Goal: Task Accomplishment & Management: Manage account settings

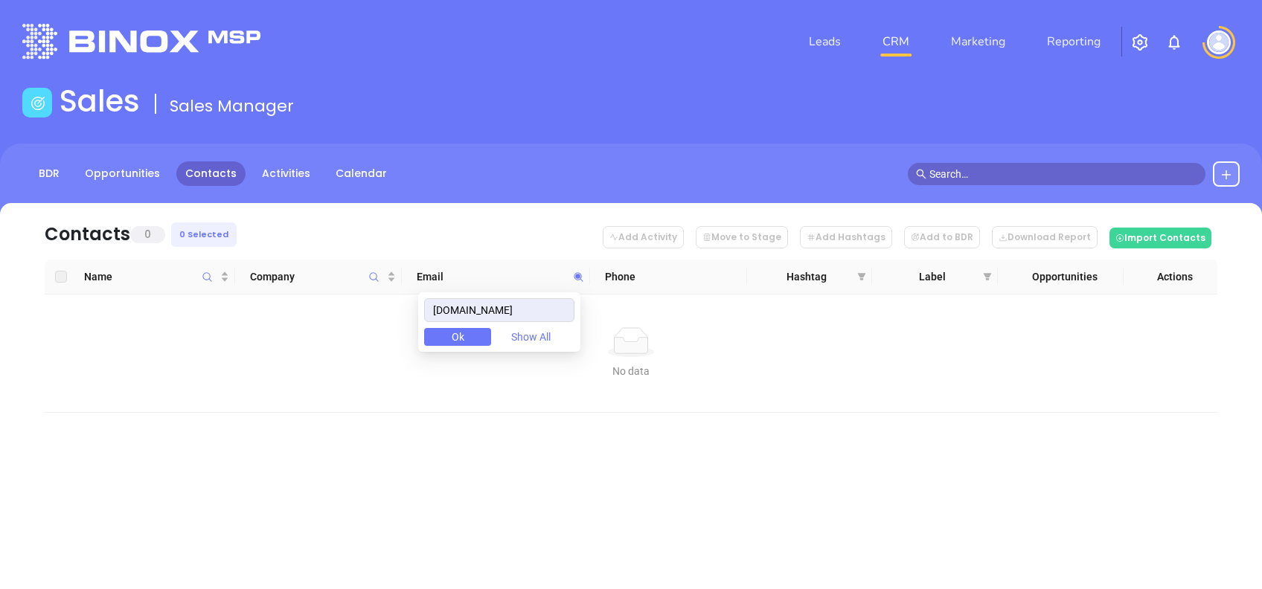
drag, startPoint x: 553, startPoint y: 303, endPoint x: 414, endPoint y: 295, distance: 139.3
click at [423, 294] on body "Leads CRM Marketing Reporting Financial Leads Leads Sales Sales Manager BDR Opp…" at bounding box center [631, 294] width 1262 height 589
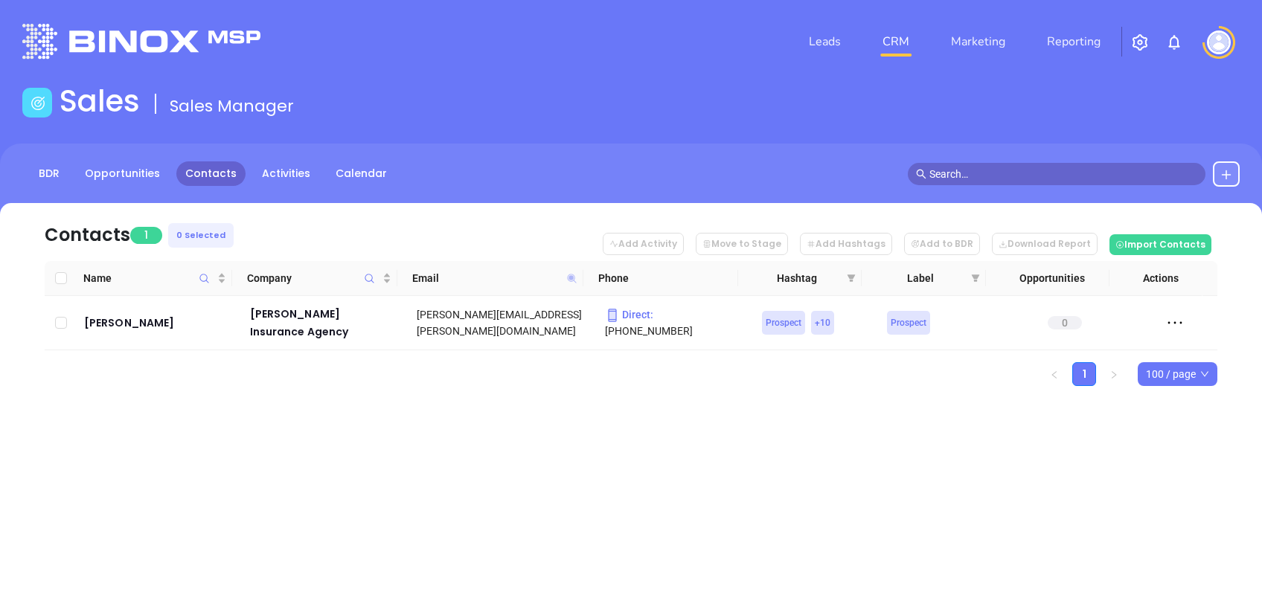
click at [574, 280] on icon at bounding box center [571, 278] width 11 height 11
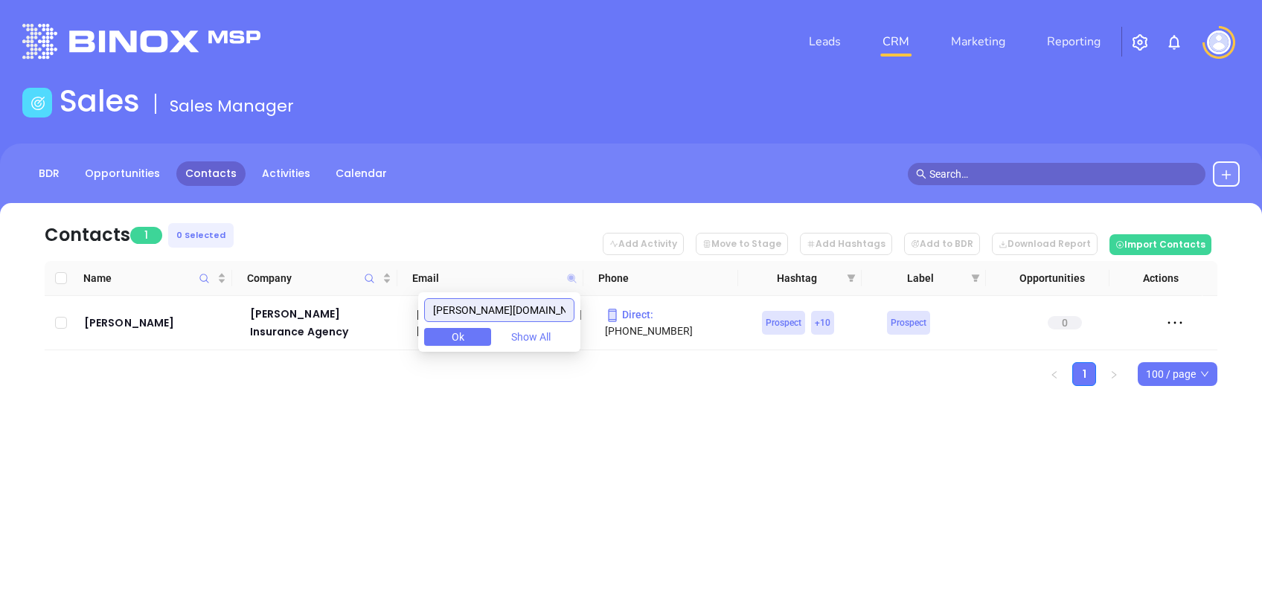
paste input "richardsassoc"
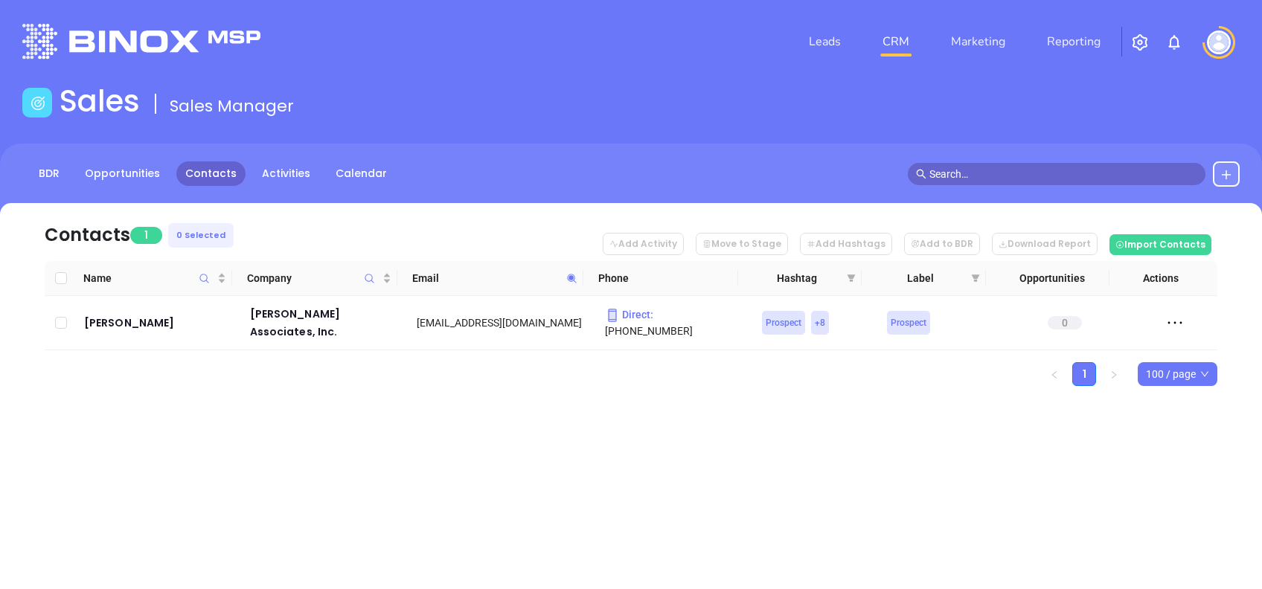
click at [568, 274] on icon at bounding box center [571, 278] width 11 height 11
paste input "protectwhatyouhave"
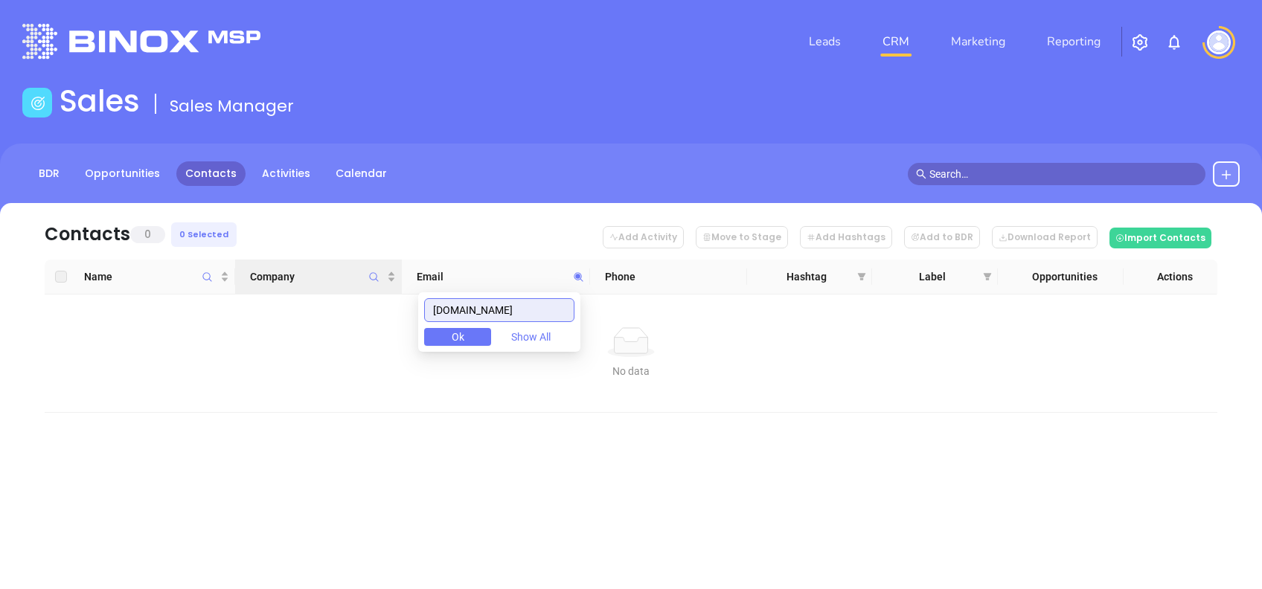
drag, startPoint x: 564, startPoint y: 314, endPoint x: 385, endPoint y: 291, distance: 180.0
click at [387, 291] on body "Leads CRM Marketing Reporting Financial Leads Leads Sales Sales Manager BDR Opp…" at bounding box center [631, 294] width 1262 height 589
paste input "fetchpet"
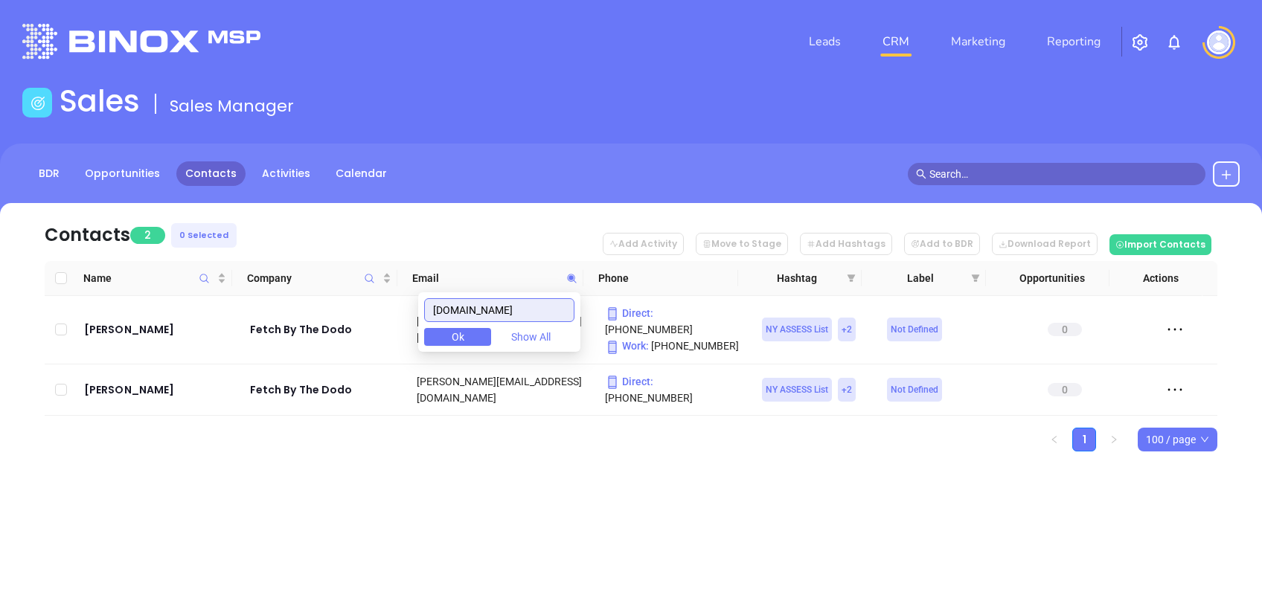
type input "[DOMAIN_NAME]"
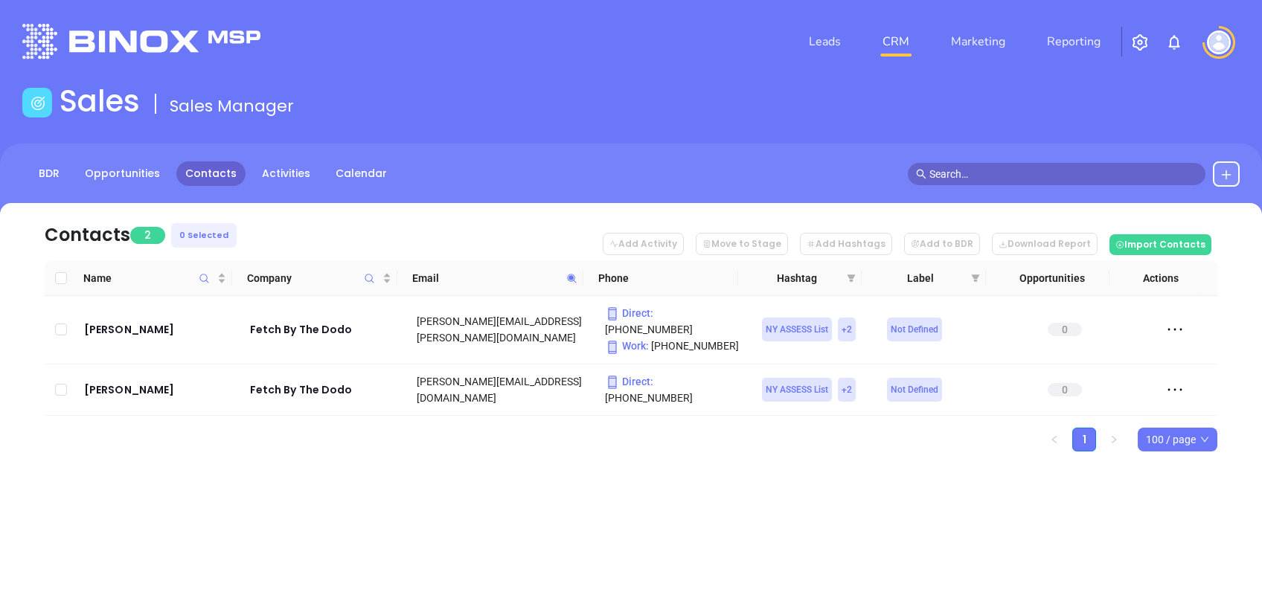
click at [426, 488] on div "Leads CRM Marketing Reporting Financial Leads Leads Sales Sales Manager BDR Opp…" at bounding box center [631, 294] width 1262 height 589
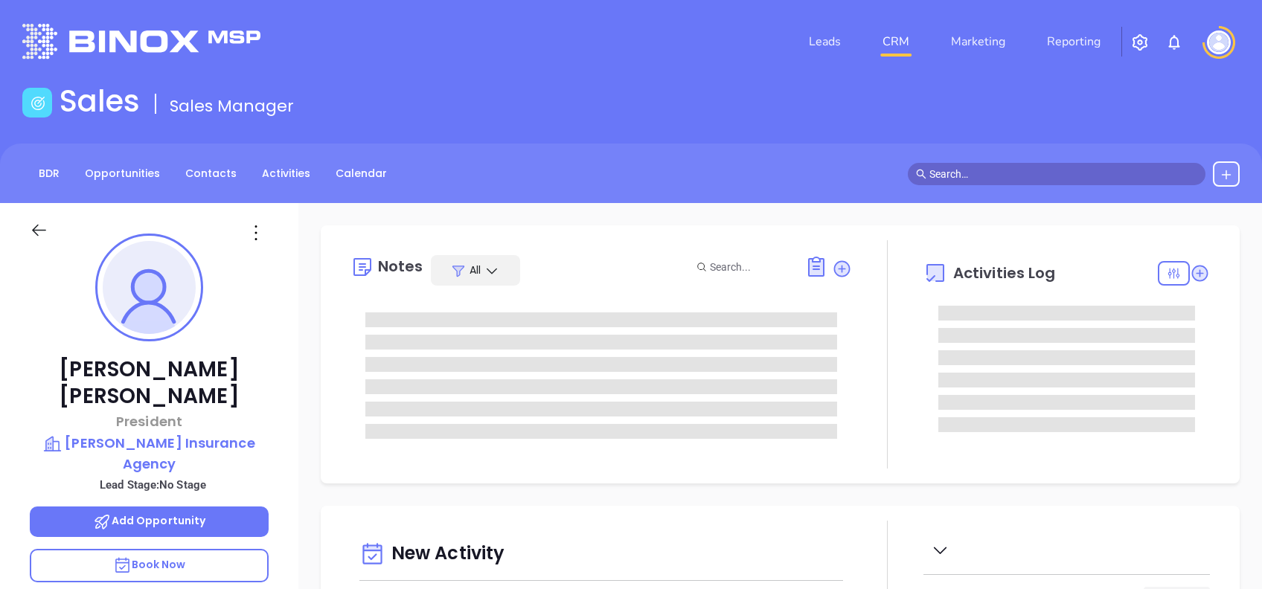
type input "[DATE]"
type input "Alejandra Lara"
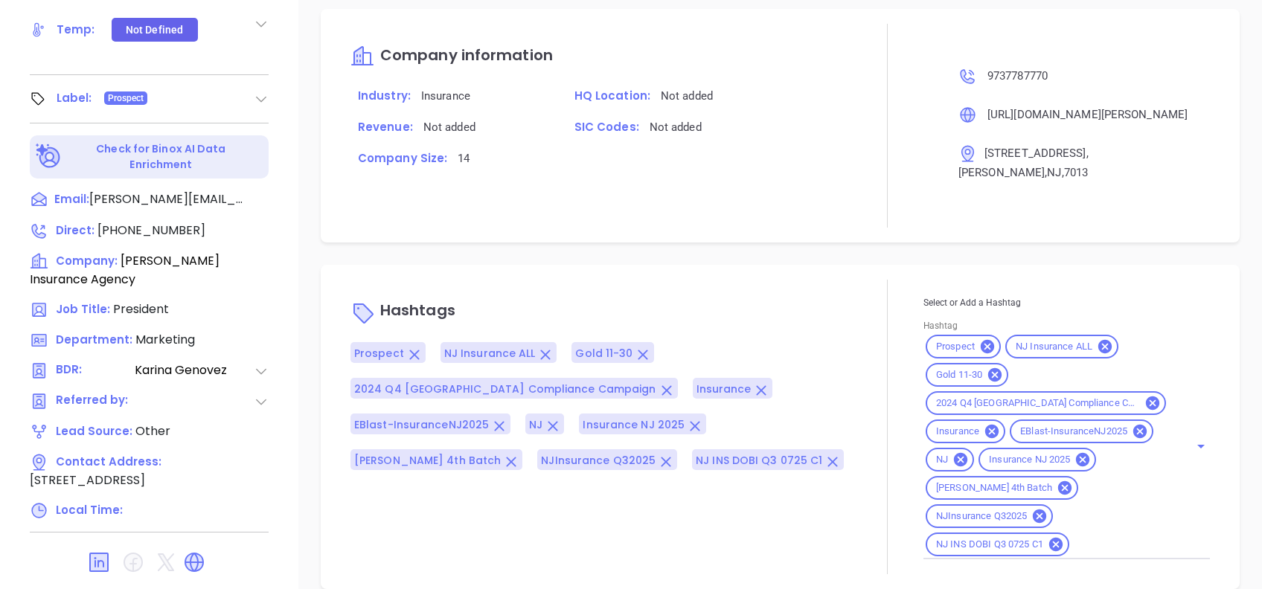
scroll to position [655, 0]
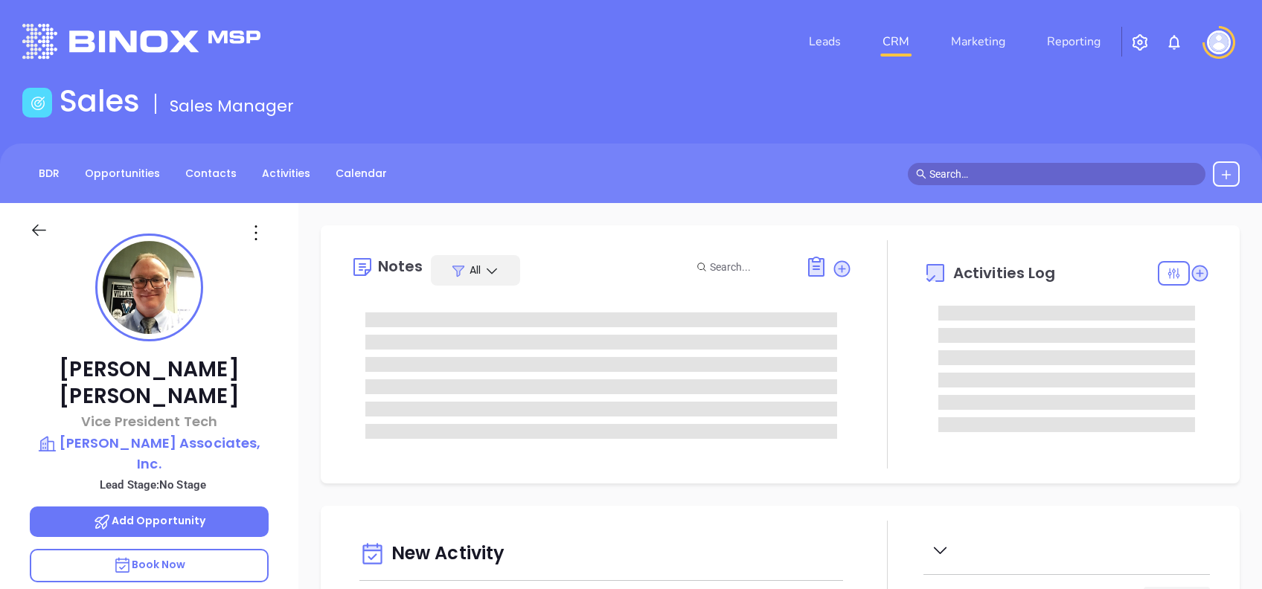
type input "09/30/2025"
type input "Alejandra Lara"
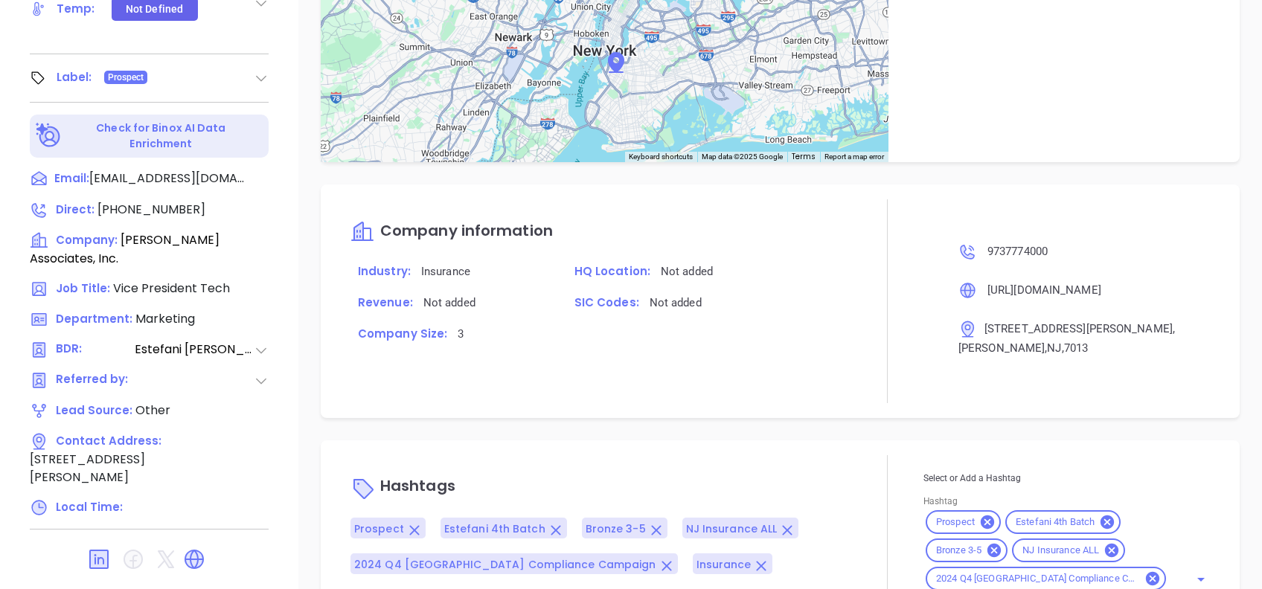
scroll to position [1006, 0]
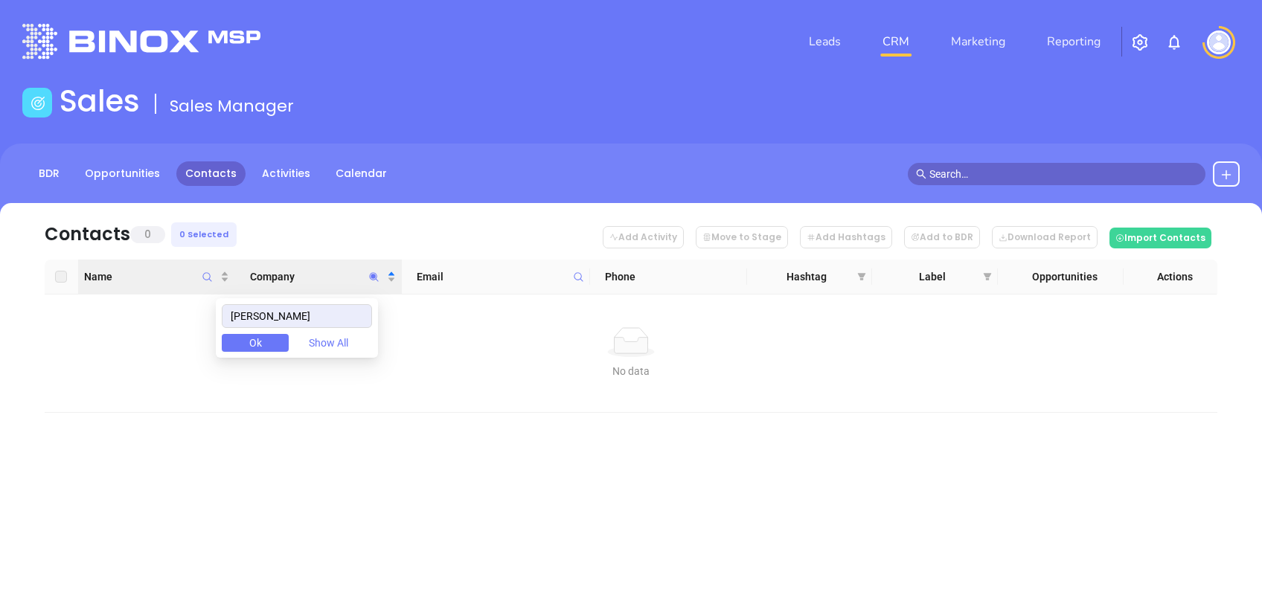
drag, startPoint x: 301, startPoint y: 318, endPoint x: 152, endPoint y: 288, distance: 152.4
click at [152, 288] on body "Leads CRM Marketing Reporting Financial Leads Leads Sales Sales Manager BDR Opp…" at bounding box center [631, 294] width 1262 height 589
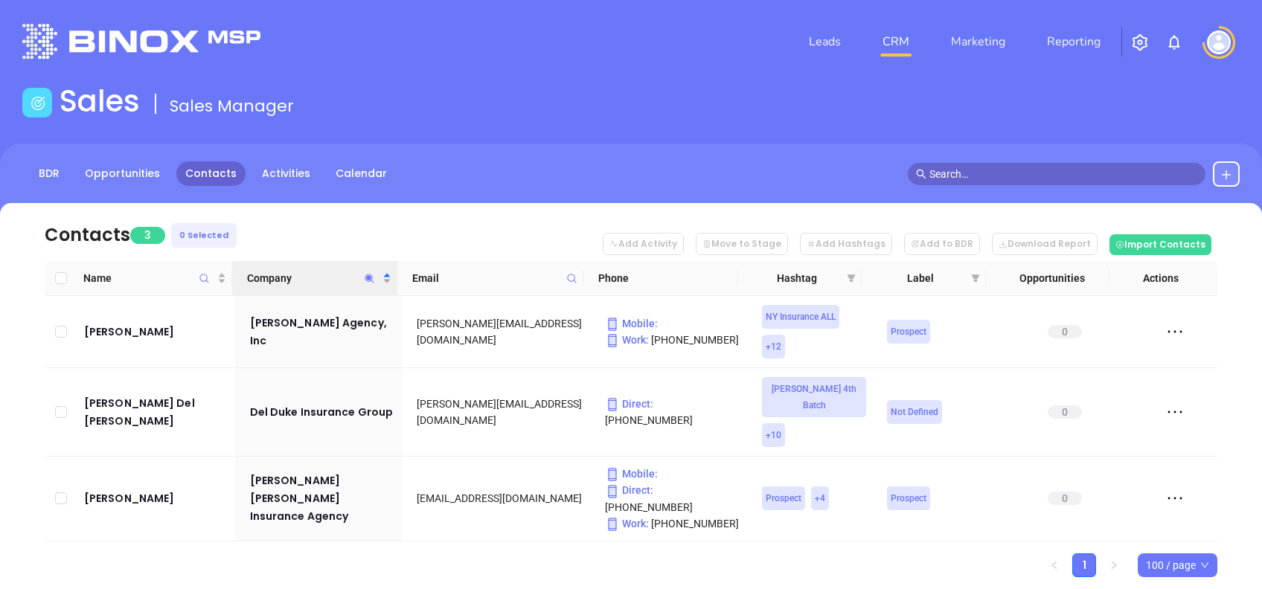
click at [323, 553] on ul "1 100 / page" at bounding box center [631, 565] width 1172 height 24
click at [370, 270] on span "Company" at bounding box center [369, 278] width 17 height 34
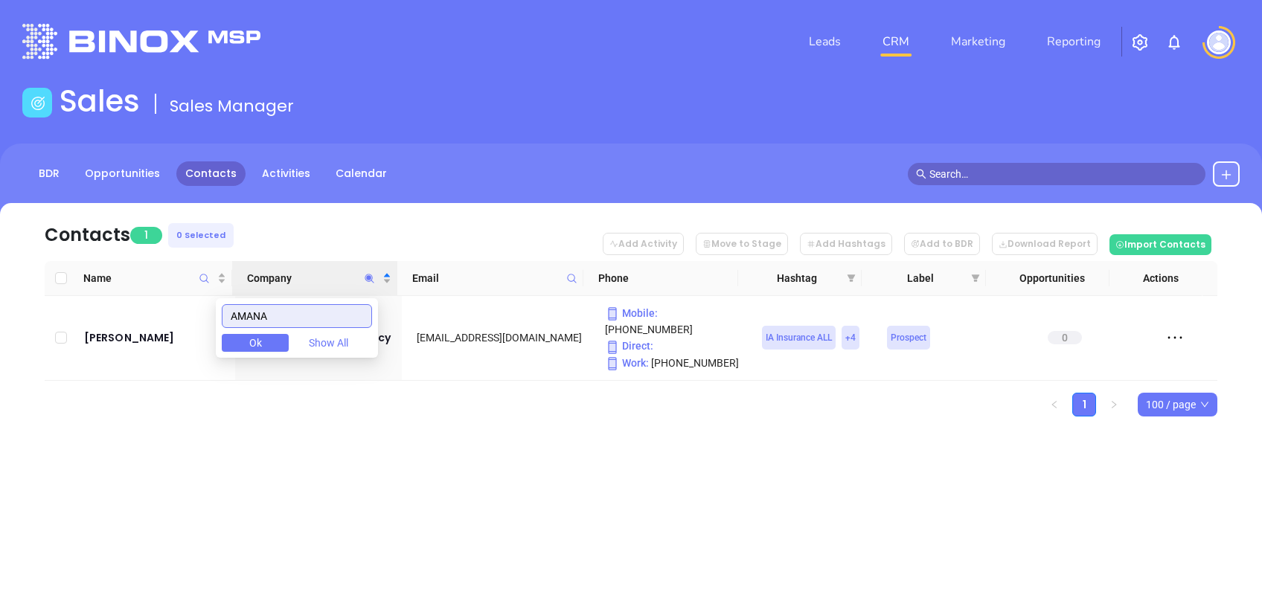
type input "AMANA"
click at [629, 514] on div "Leads CRM Marketing Reporting Financial Leads Leads Sales Sales Manager BDR Opp…" at bounding box center [631, 294] width 1262 height 589
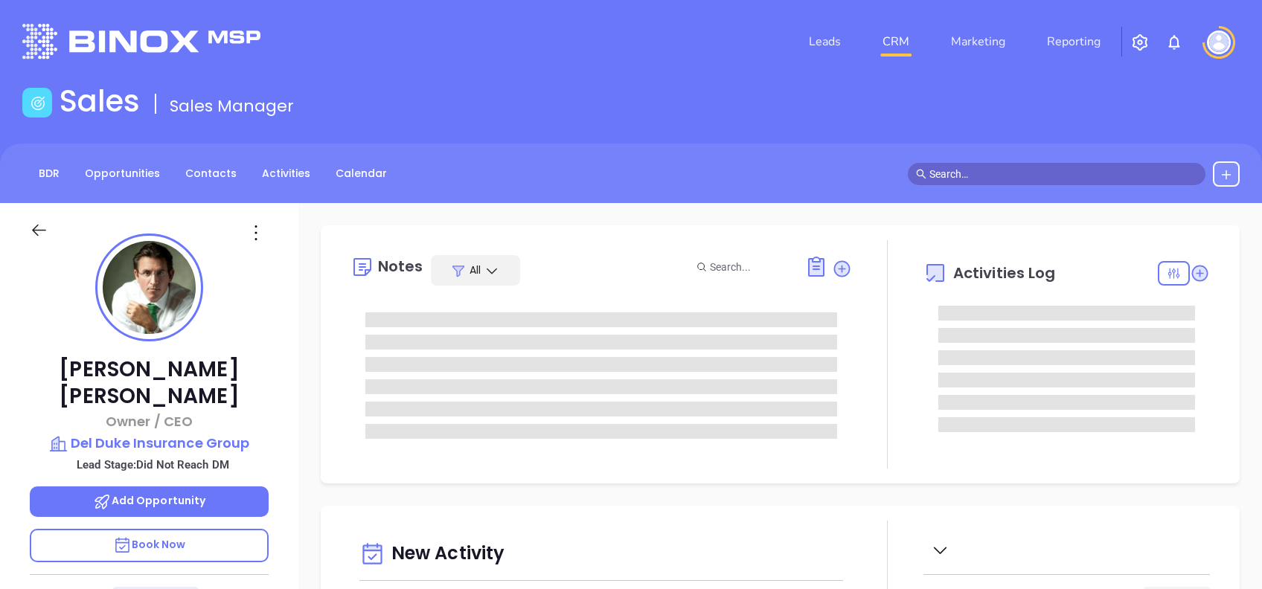
type input "[DATE]"
type input "[PERSON_NAME]"
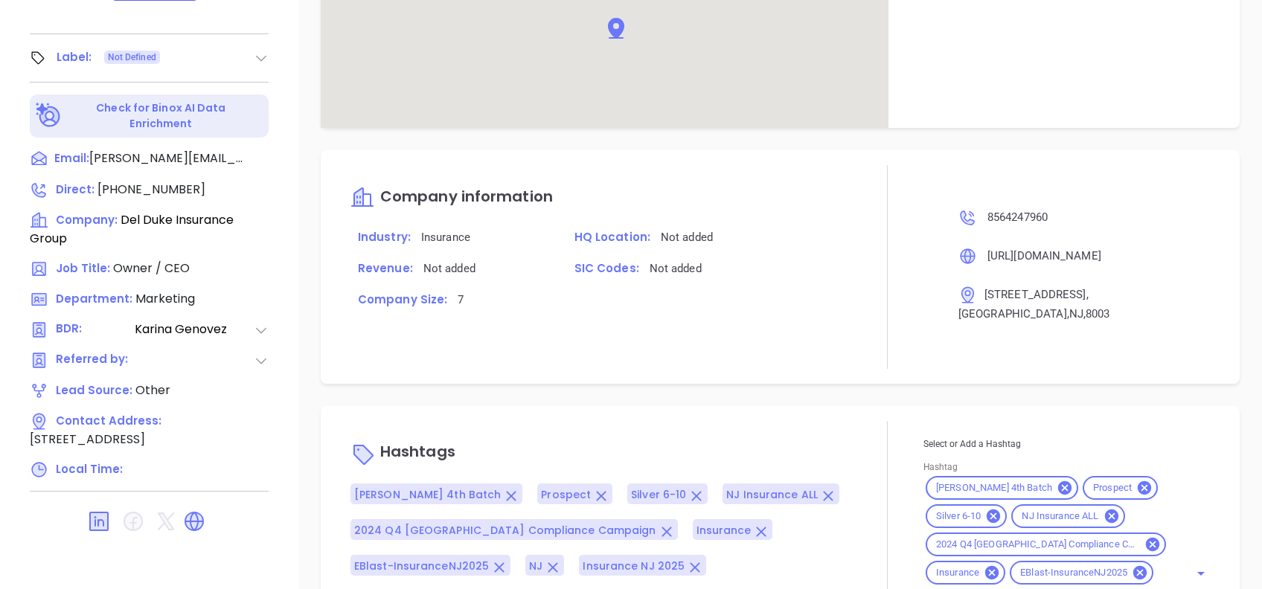
scroll to position [1063, 0]
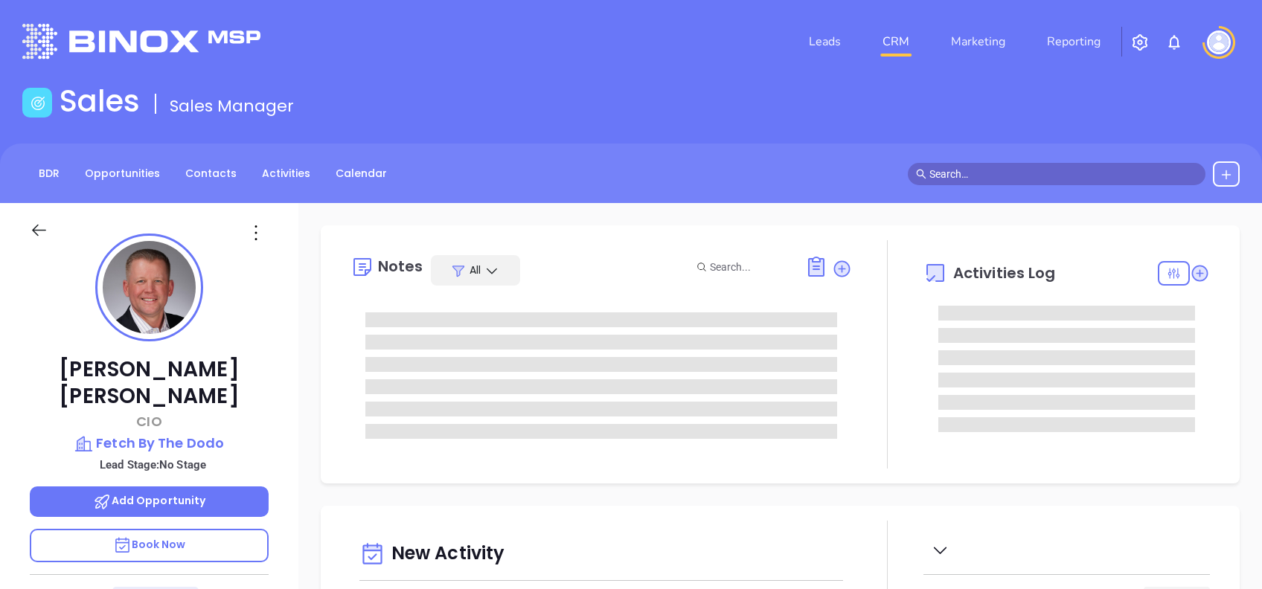
type input "[DATE]"
type input "[PERSON_NAME]"
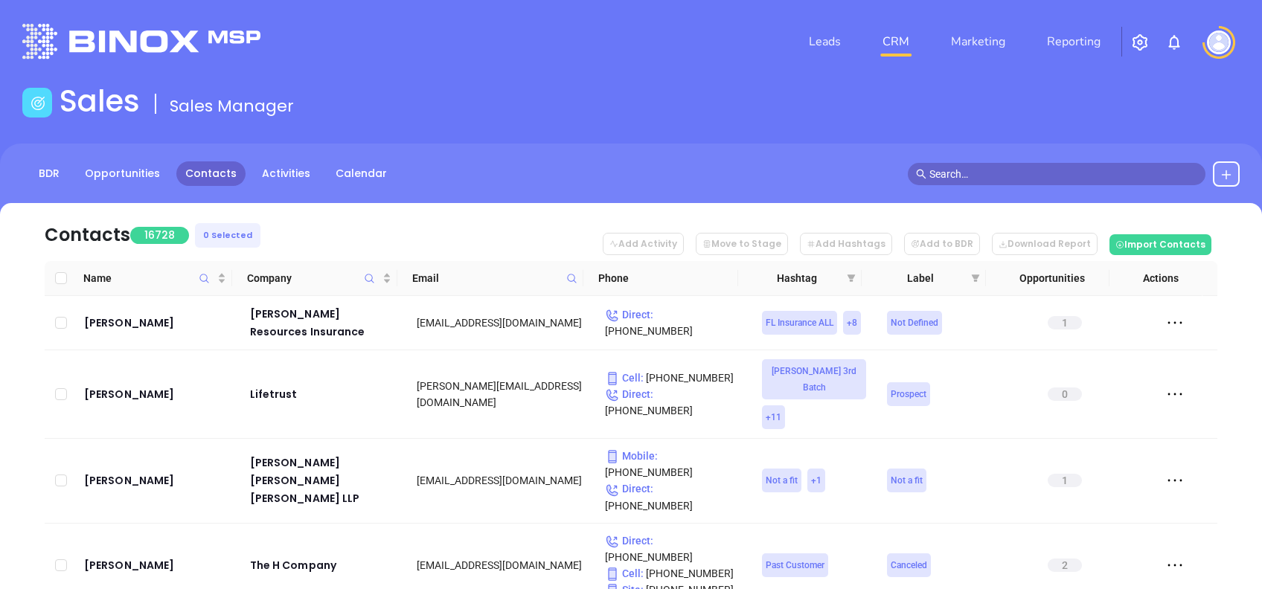
click at [575, 286] on span at bounding box center [571, 278] width 17 height 22
paste input "fetchpet.com"
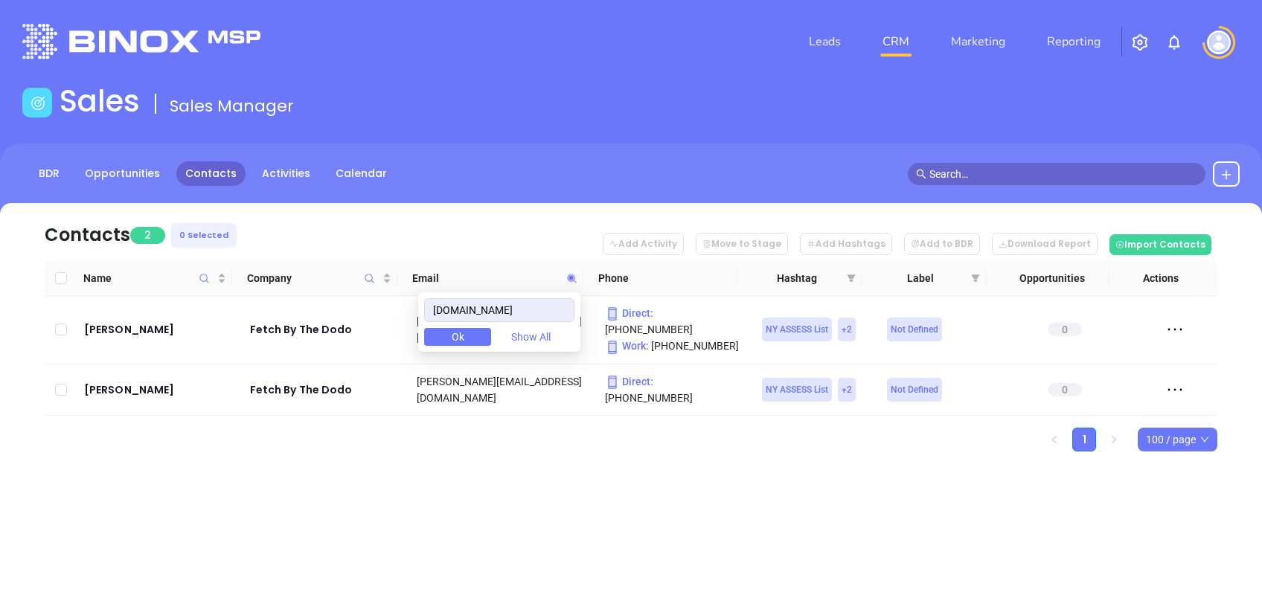
click at [575, 286] on span at bounding box center [571, 278] width 17 height 22
click at [572, 290] on th "Email" at bounding box center [490, 278] width 186 height 35
click at [578, 286] on span at bounding box center [571, 278] width 17 height 22
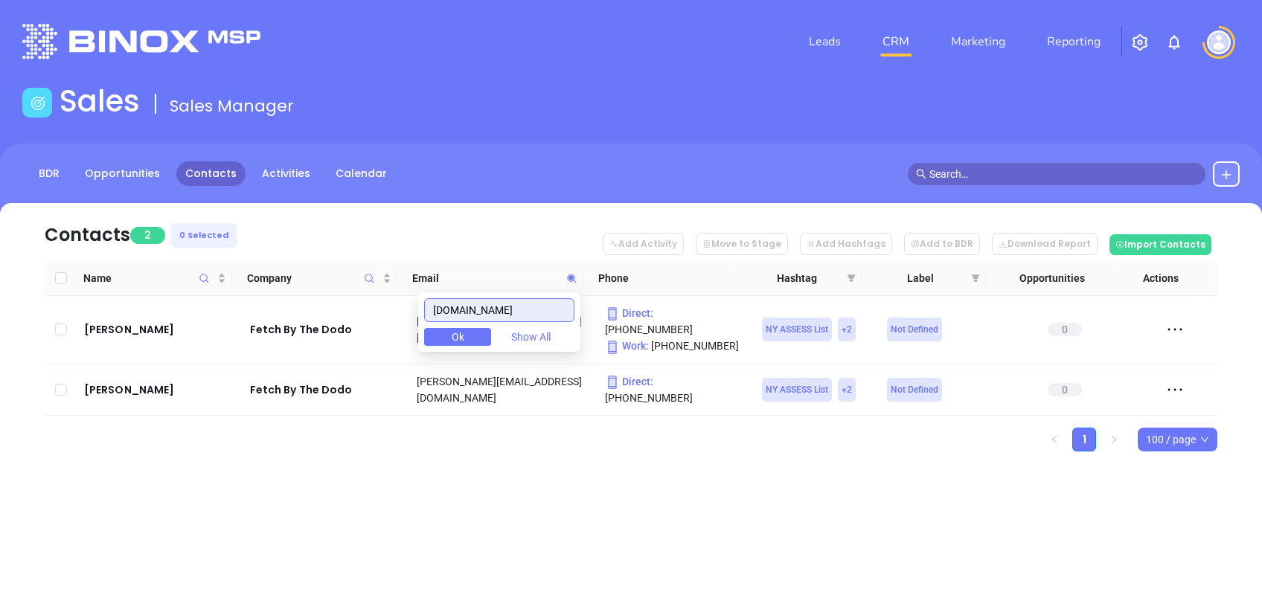
paste input "amanainsure"
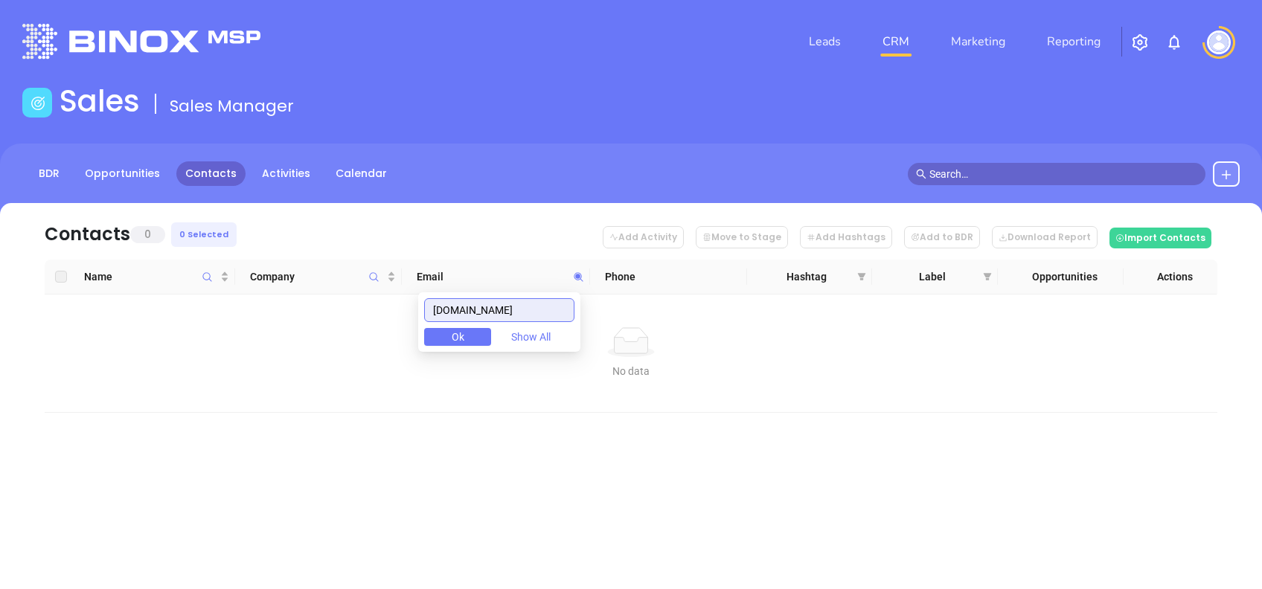
drag, startPoint x: 530, startPoint y: 303, endPoint x: 344, endPoint y: 299, distance: 186.0
click at [344, 299] on body "Leads CRM Marketing Reporting Financial Leads Leads Sales Sales Manager BDR Opp…" at bounding box center [631, 294] width 1262 height 589
paste input "mullerinsuranc"
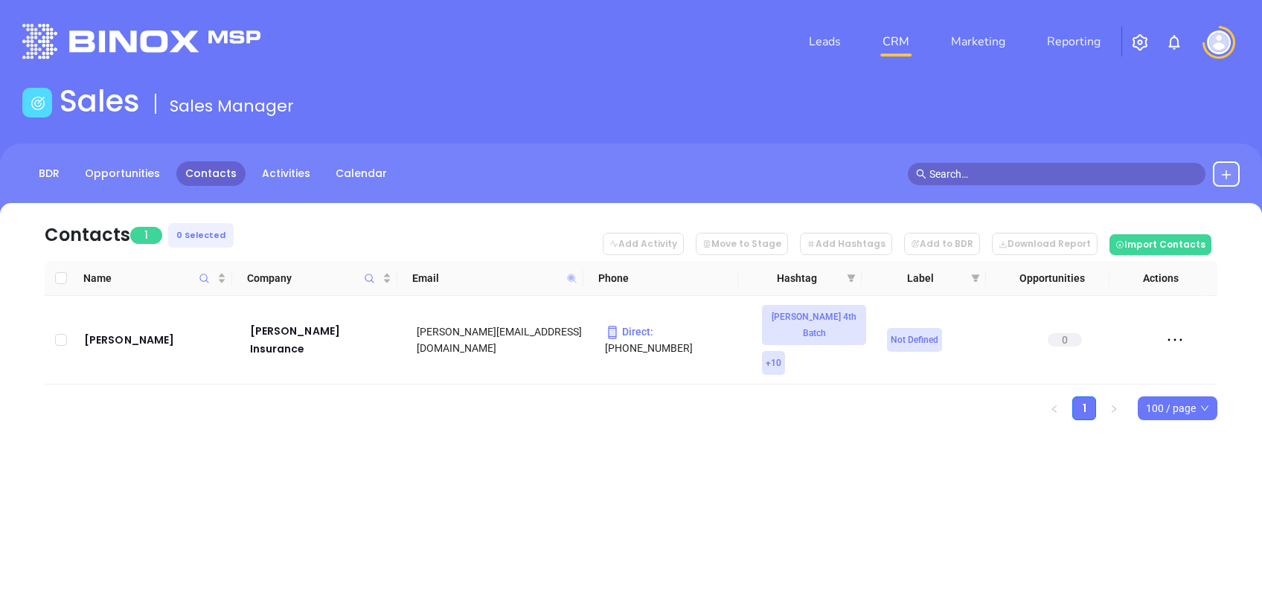
click at [570, 277] on icon at bounding box center [571, 278] width 9 height 9
paste input "coe"
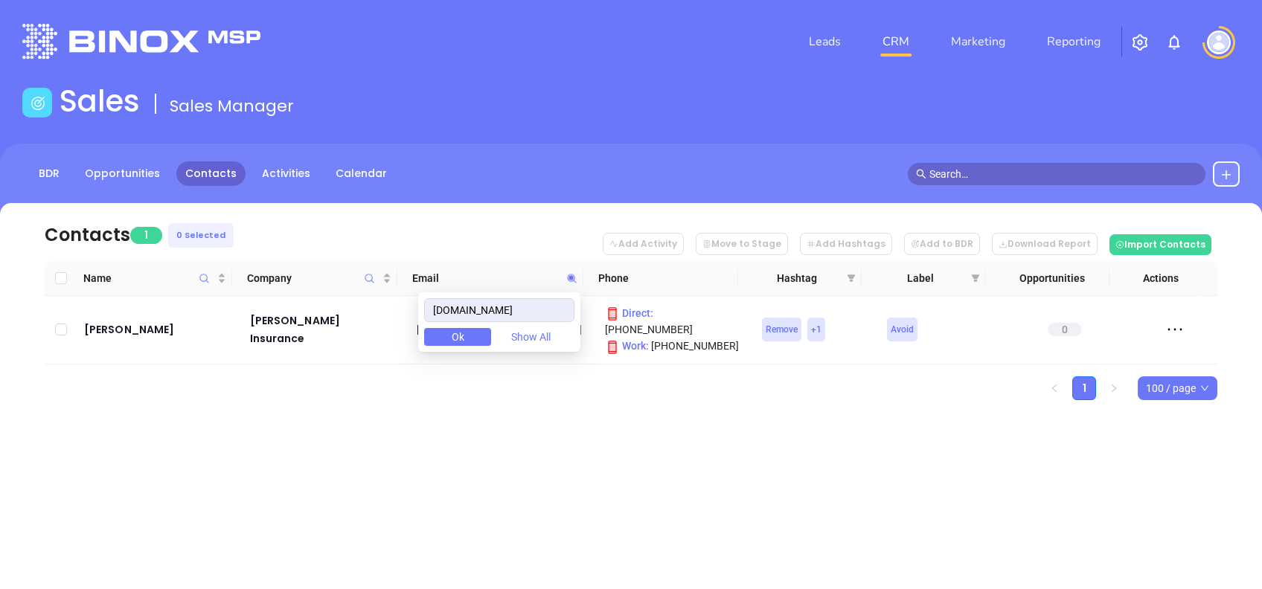
click at [588, 446] on div "Leads CRM Marketing Reporting Financial Leads Leads Sales Sales Manager BDR Opp…" at bounding box center [631, 294] width 1262 height 589
click at [577, 283] on span at bounding box center [571, 278] width 17 height 22
paste input "pmass"
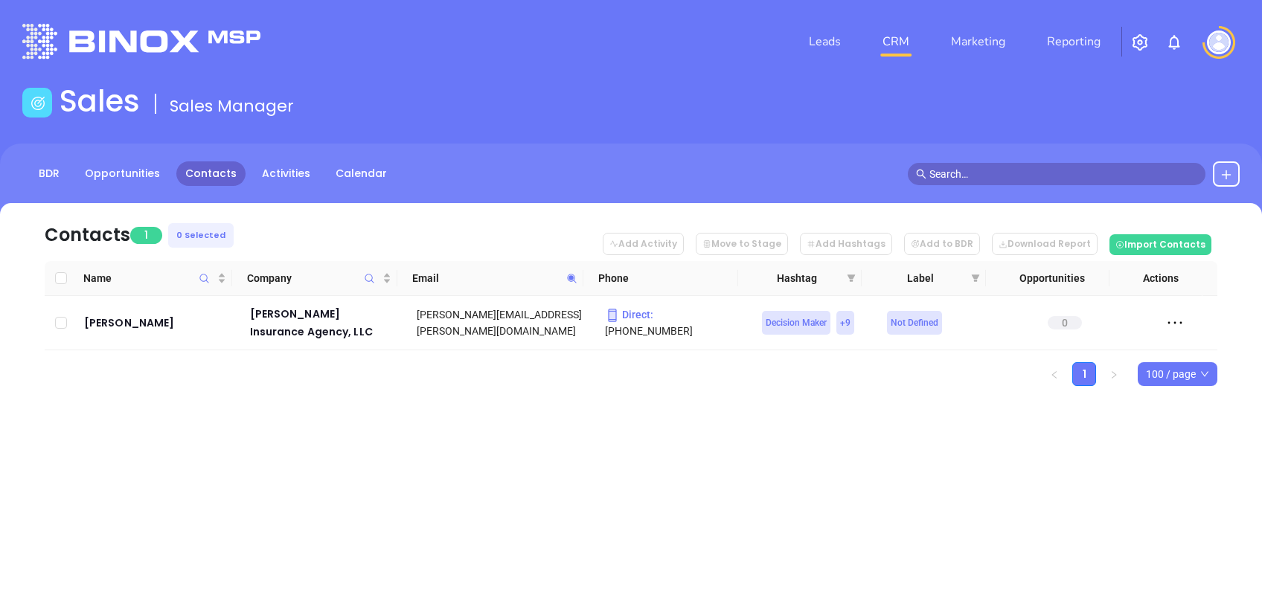
click at [574, 285] on span at bounding box center [571, 278] width 17 height 22
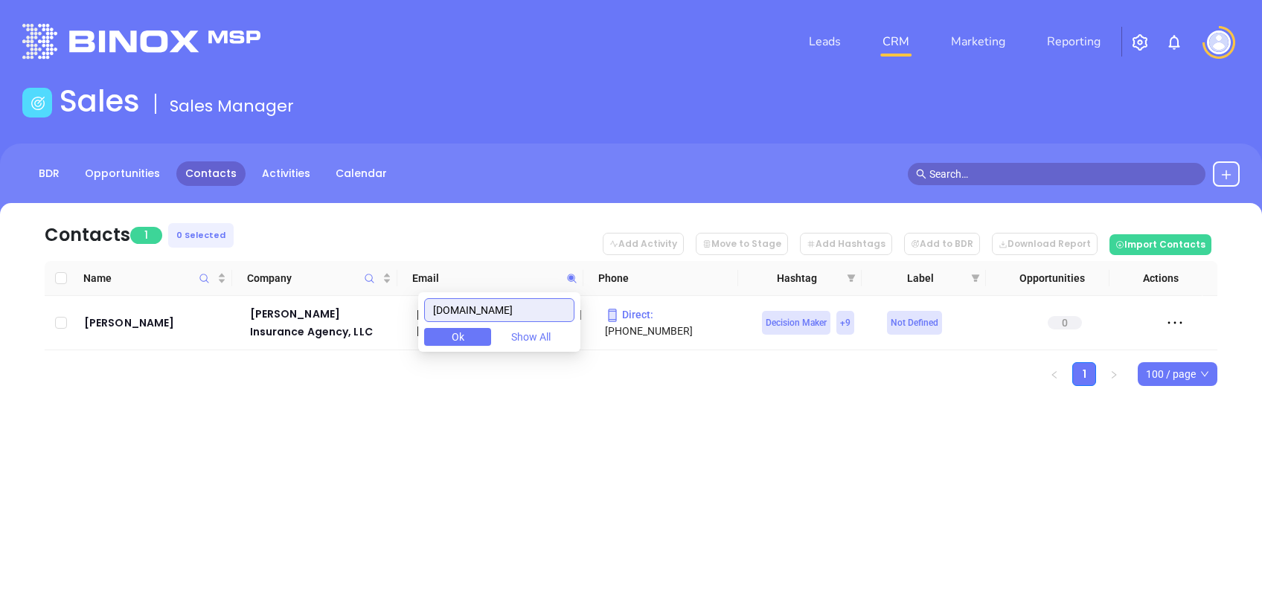
paste input "ittfinancial"
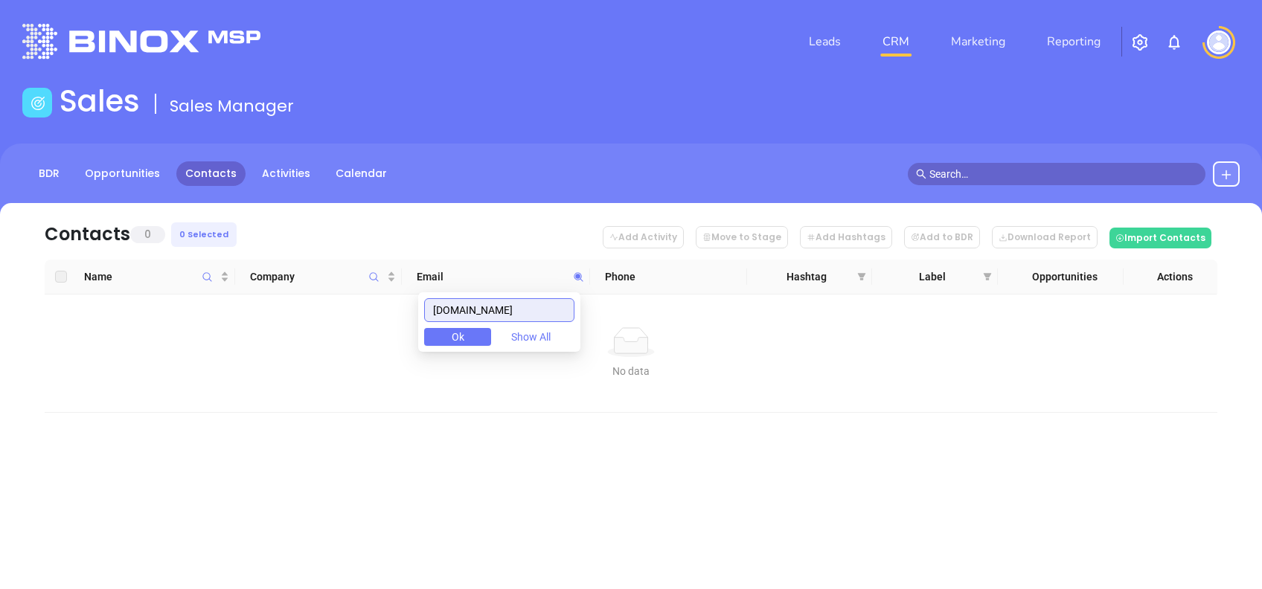
drag, startPoint x: 524, startPoint y: 306, endPoint x: 340, endPoint y: 302, distance: 183.8
click at [345, 303] on body "Leads CRM Marketing Reporting Financial Leads Leads Sales Sales Manager BDR Opp…" at bounding box center [631, 294] width 1262 height 589
paste input "njm"
drag, startPoint x: 504, startPoint y: 294, endPoint x: 452, endPoint y: 311, distance: 54.8
click at [452, 311] on div "njm.com Ok Show All" at bounding box center [499, 322] width 162 height 60
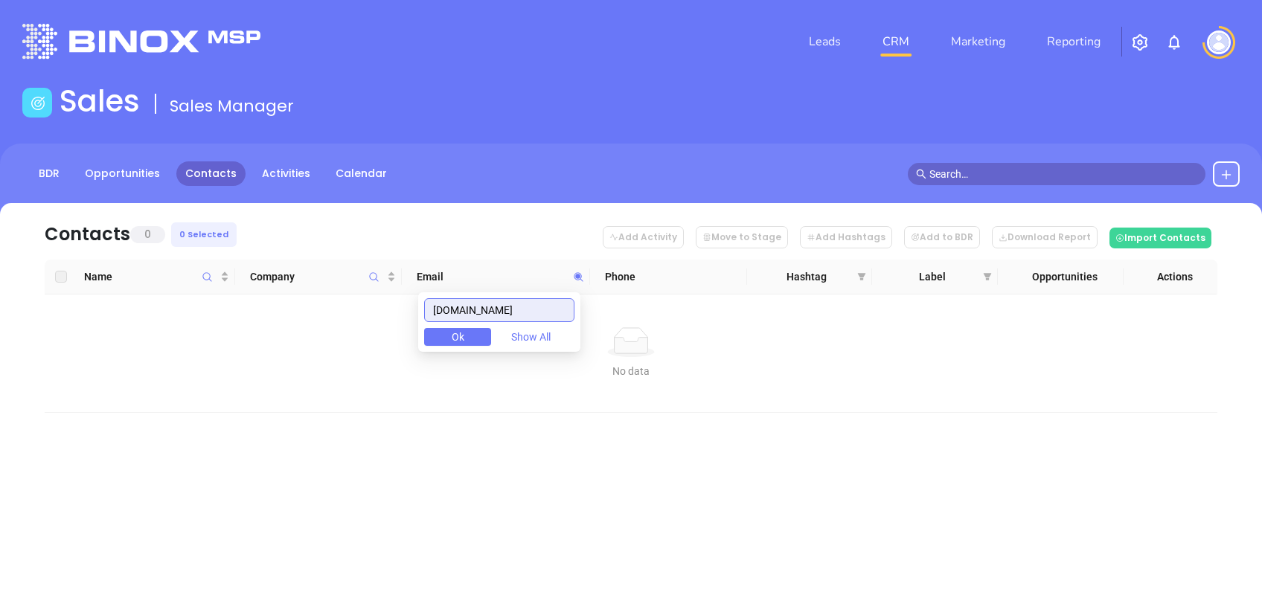
drag, startPoint x: 509, startPoint y: 303, endPoint x: 372, endPoint y: 298, distance: 137.0
click at [372, 298] on body "Leads CRM Marketing Reporting Financial Leads Leads Sales Sales Manager BDR Opp…" at bounding box center [631, 294] width 1262 height 589
paste input "thegandelmanagency"
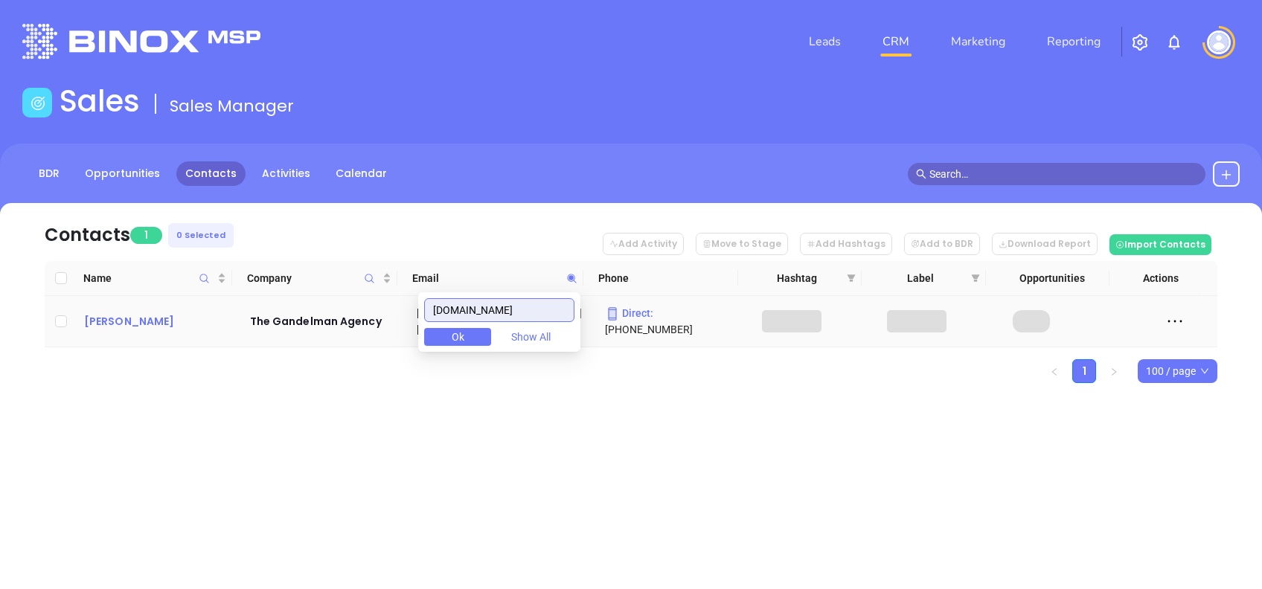
type input "thegandelmanagency.com"
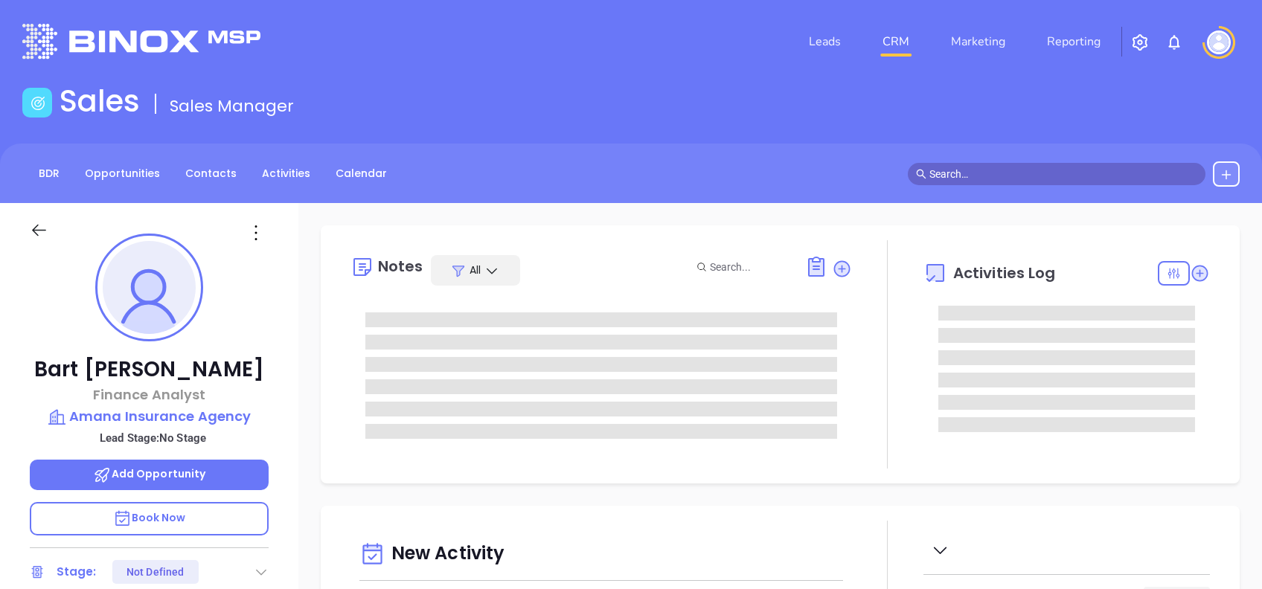
type input "[DATE]"
type input "[PERSON_NAME]"
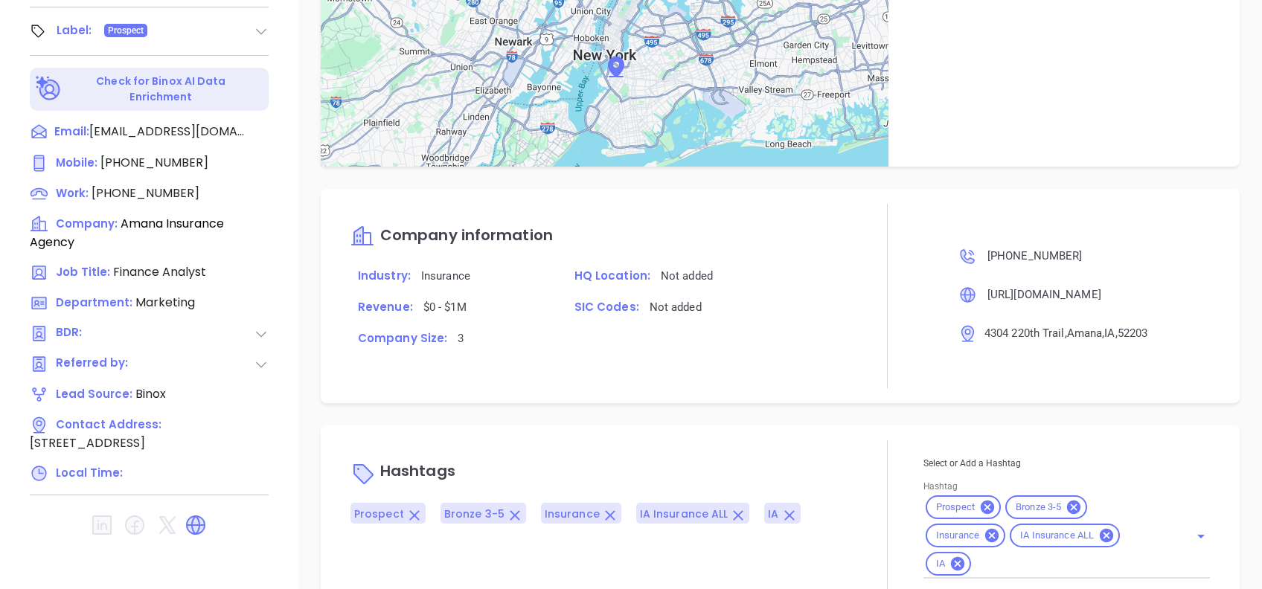
scroll to position [744, 0]
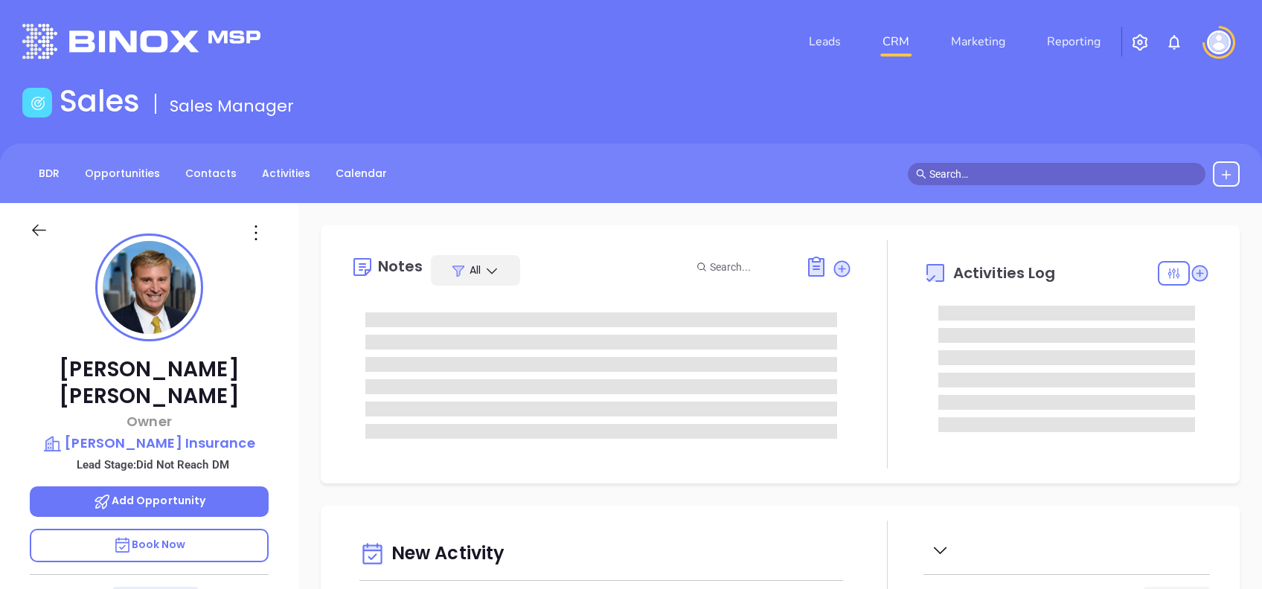
type input "[DATE]"
type input "Alejandra Lara"
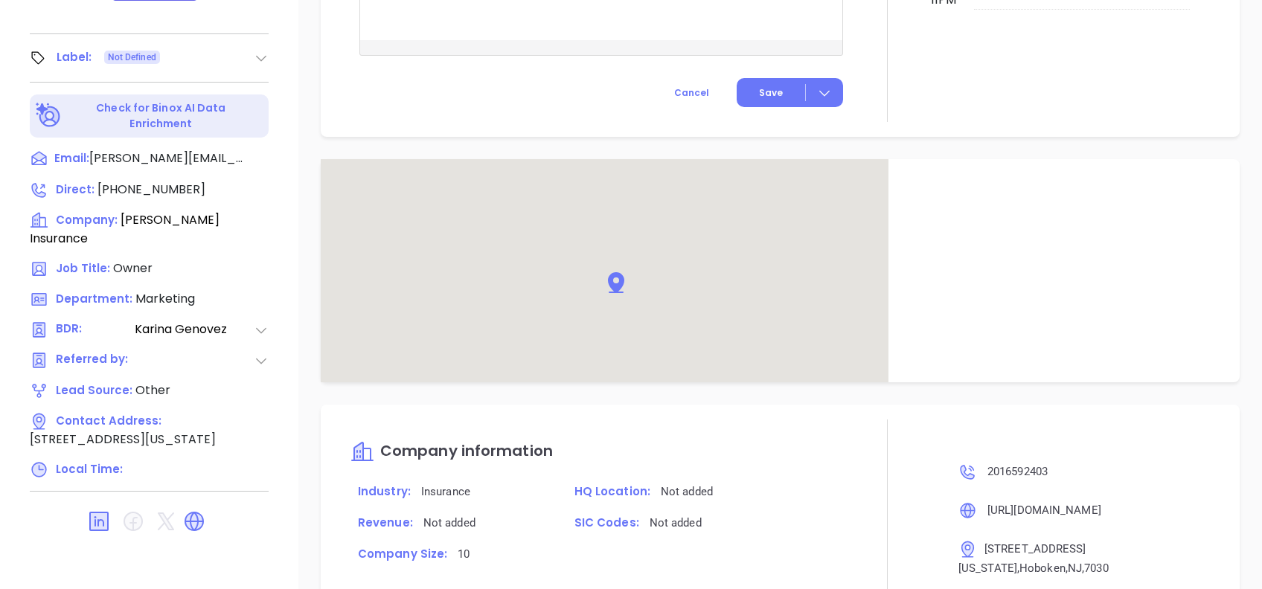
scroll to position [1063, 0]
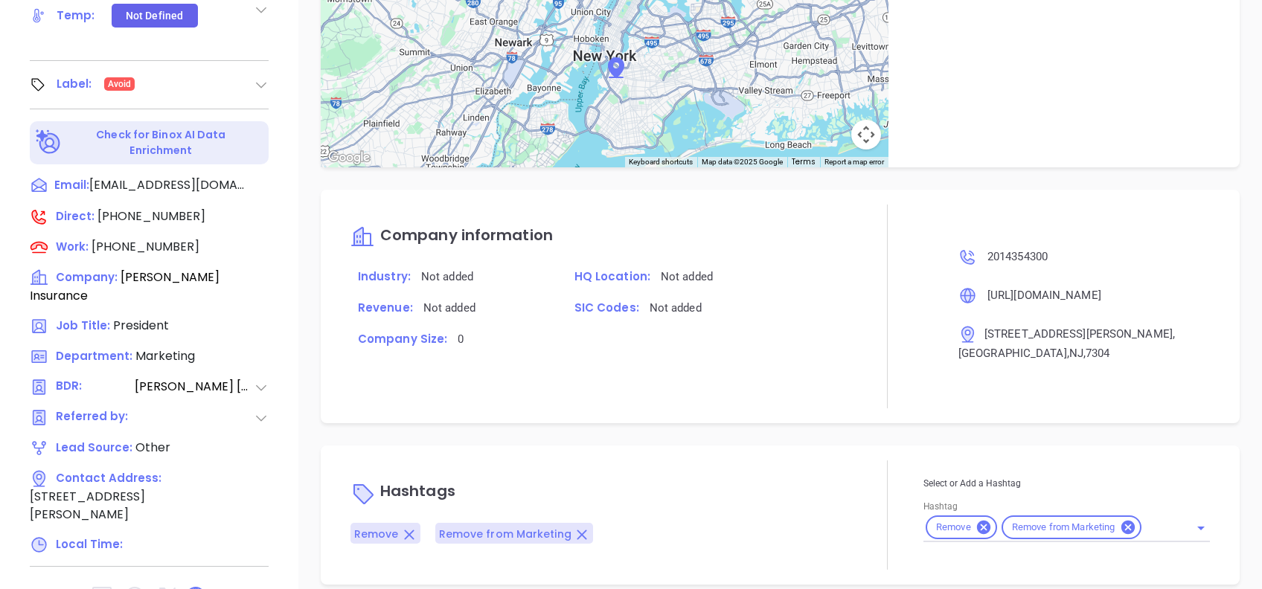
scroll to position [47, 0]
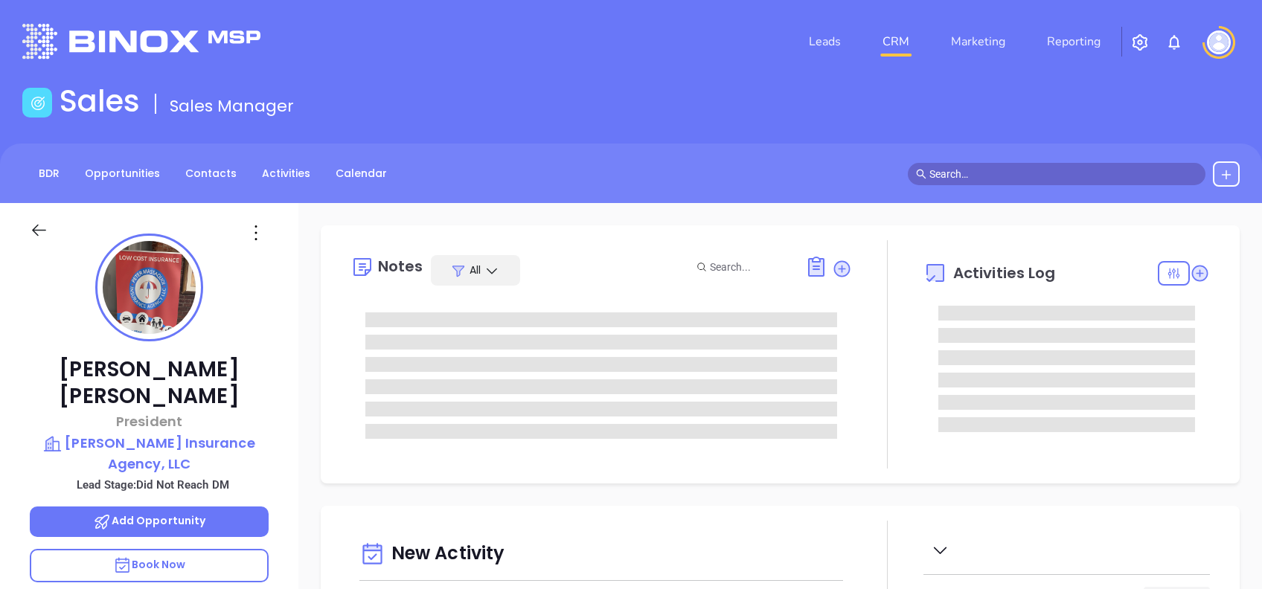
type input "09/30/2025"
type input "[PERSON_NAME]"
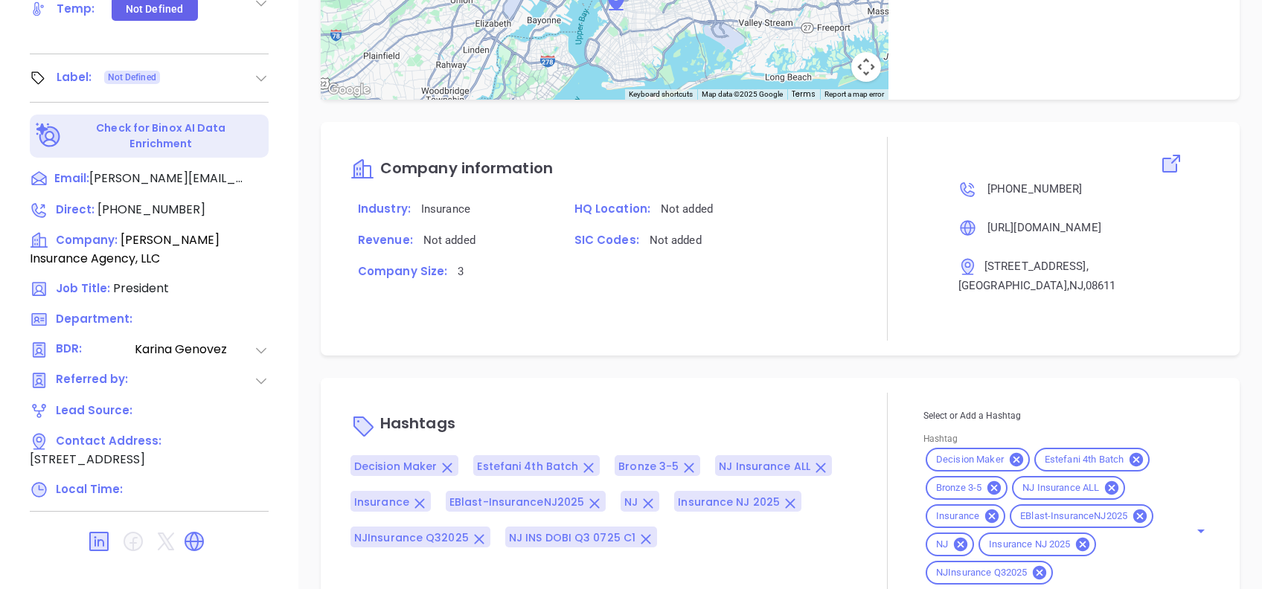
scroll to position [1035, 0]
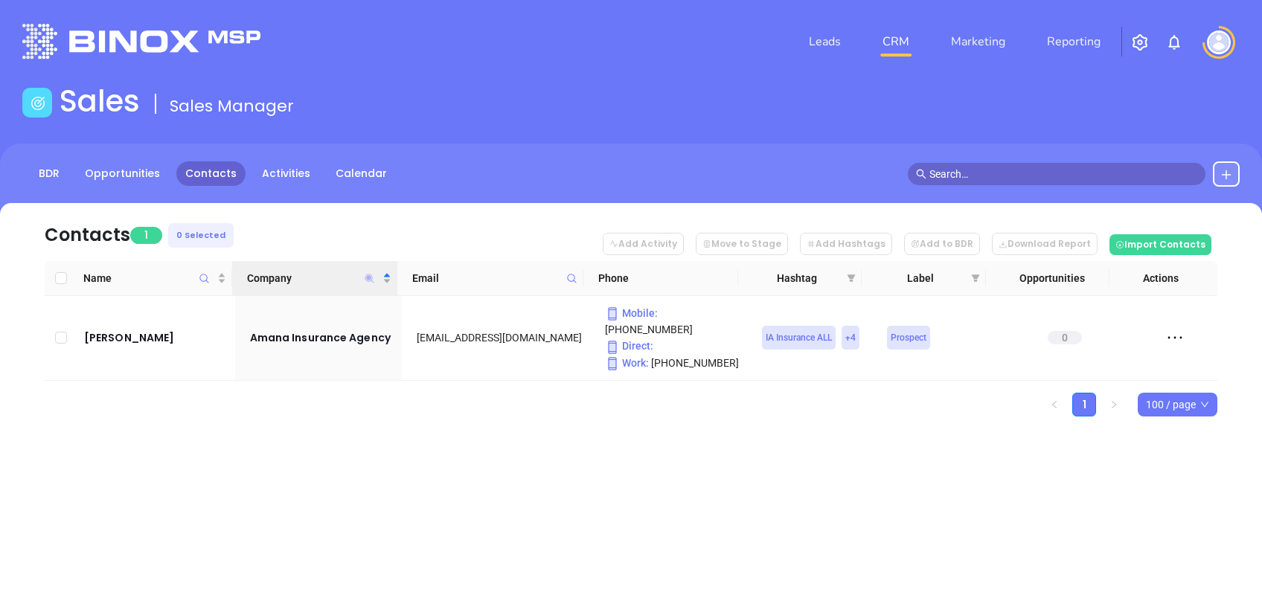
click at [370, 278] on icon "Company" at bounding box center [369, 278] width 9 height 9
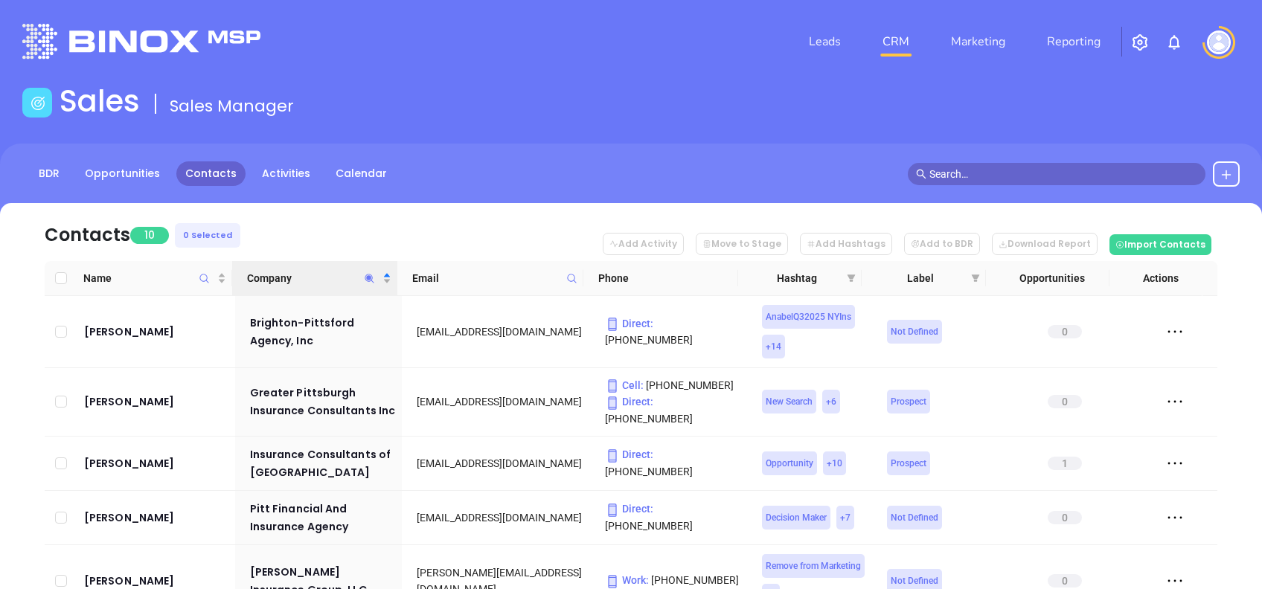
click at [387, 237] on nav "Contacts 10 0 Selected Add Activity Move to Stage Add Hashtags Add to BDR Downl…" at bounding box center [631, 232] width 1172 height 58
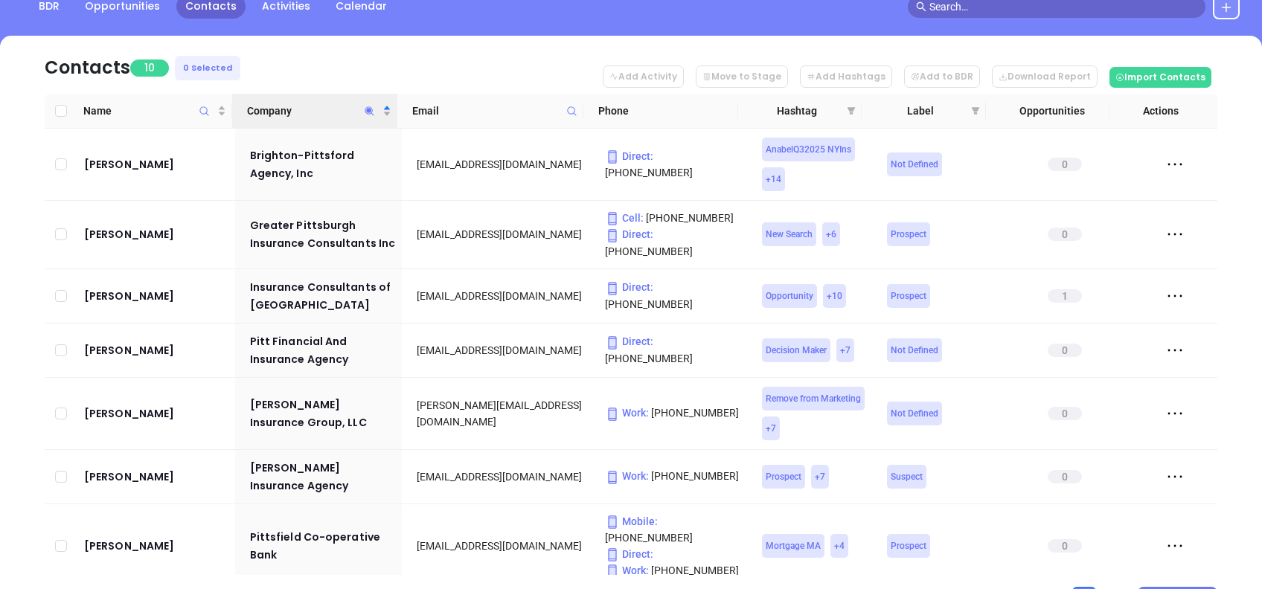
scroll to position [198, 0]
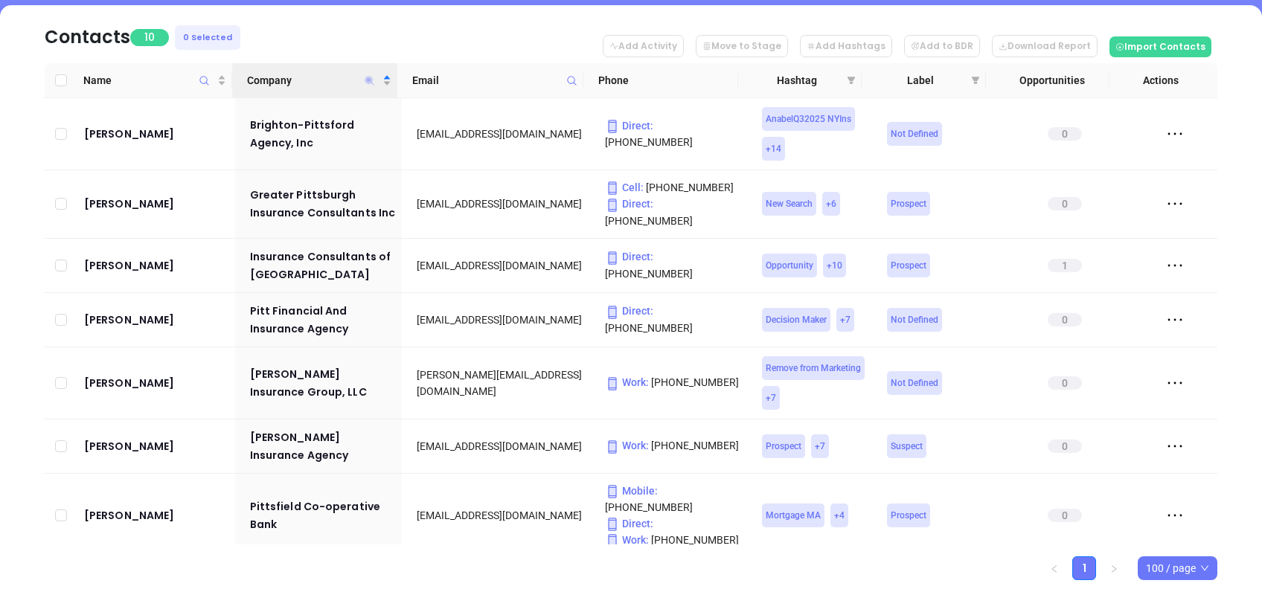
click at [369, 83] on icon "Company" at bounding box center [369, 80] width 9 height 9
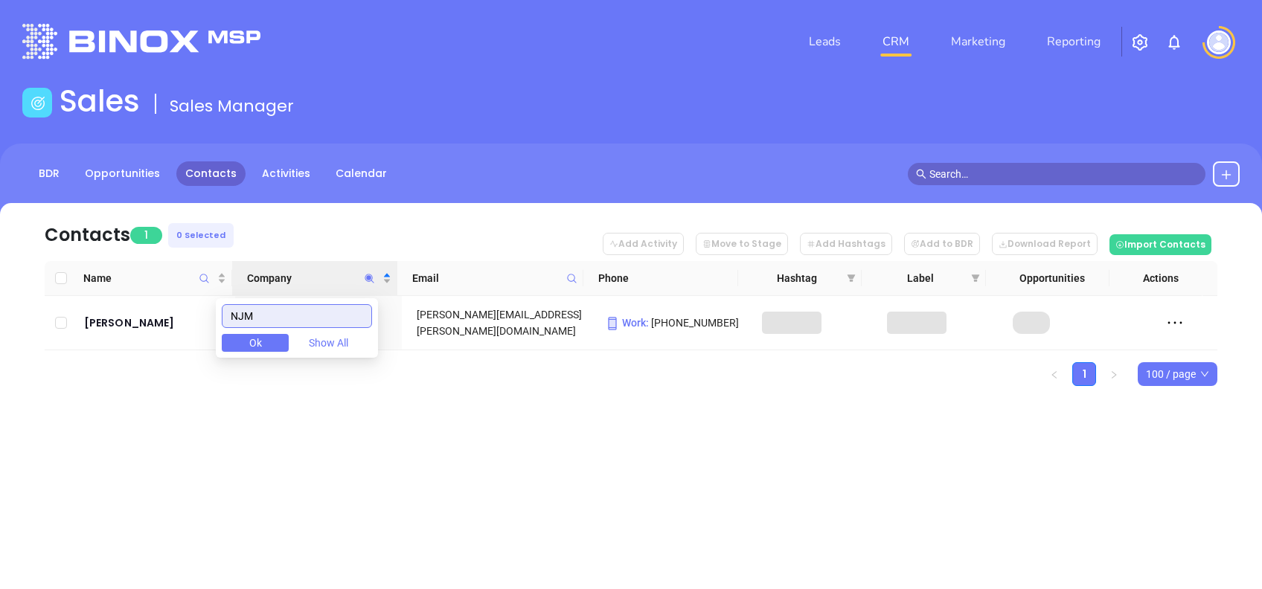
scroll to position [0, 0]
type input "NJM"
click at [452, 464] on div "Leads CRM Marketing Reporting Financial Leads Leads Sales Sales Manager BDR Opp…" at bounding box center [631, 294] width 1262 height 589
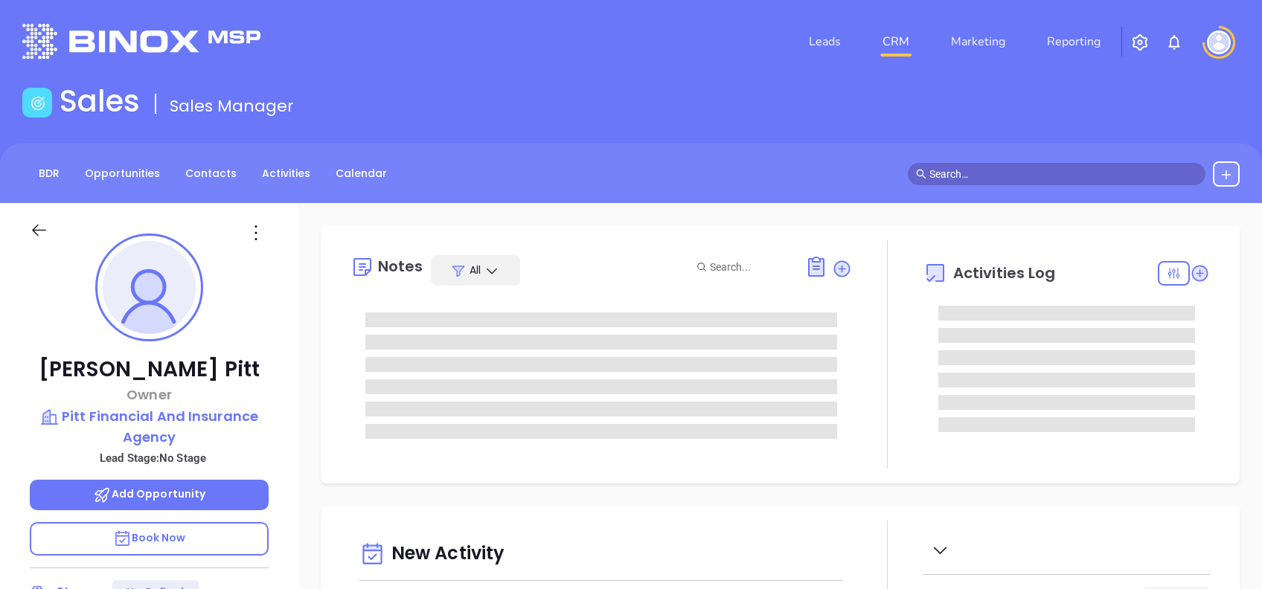
type input "[DATE]"
type input "[PERSON_NAME]"
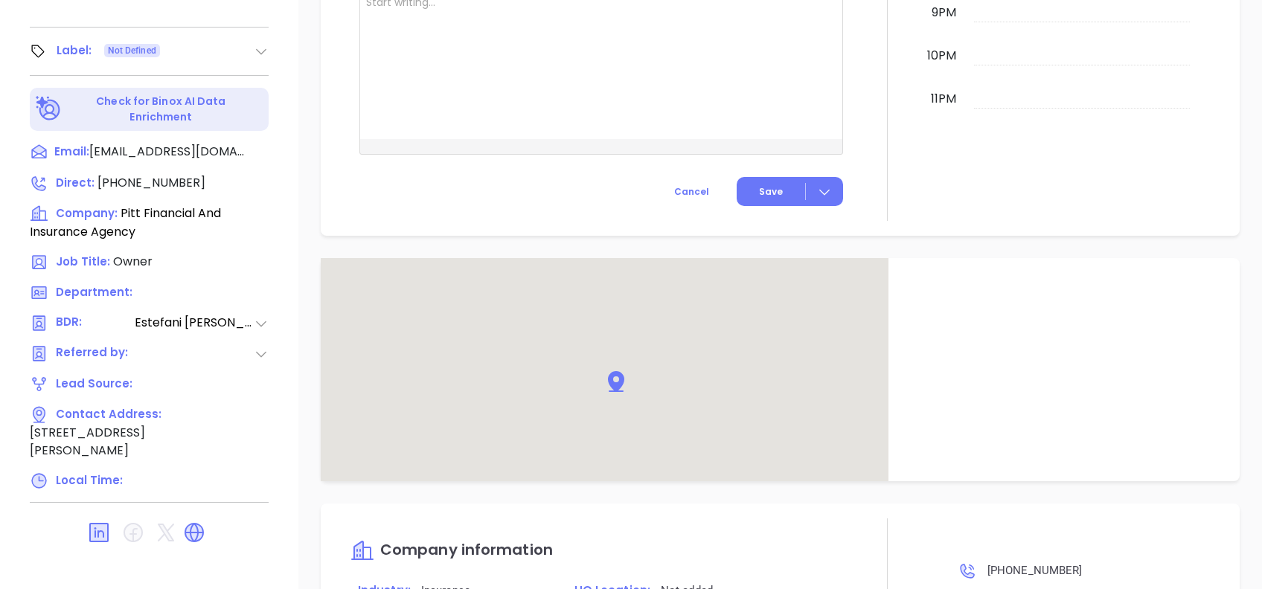
scroll to position [997, 0]
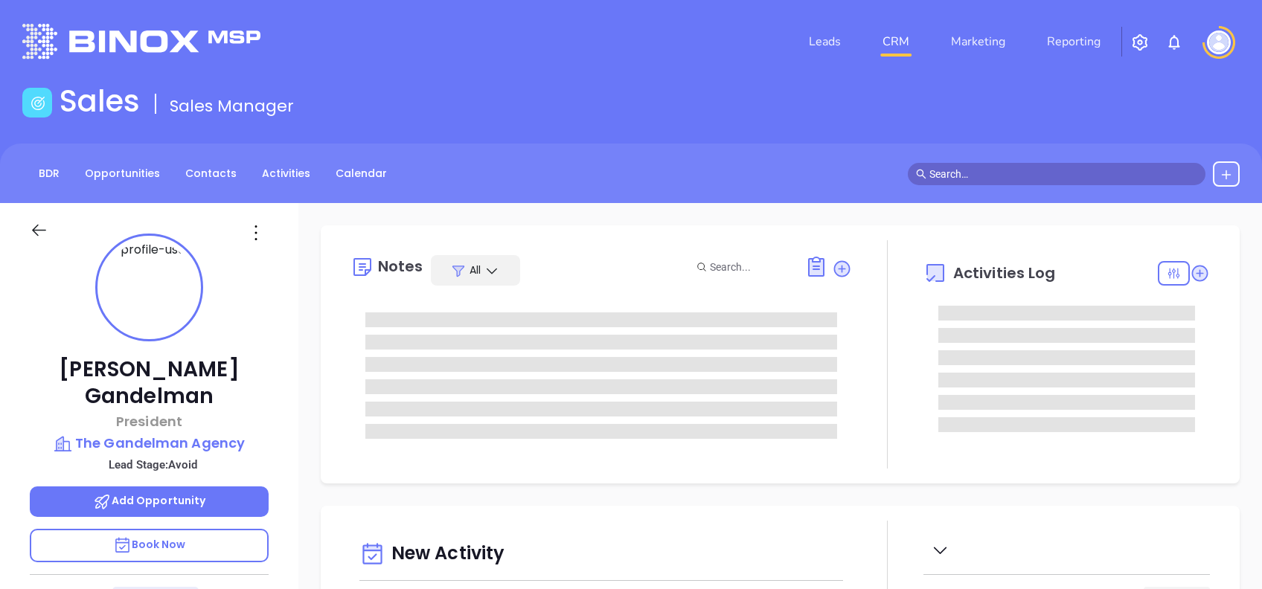
type input "[DATE]"
type input "[PERSON_NAME]"
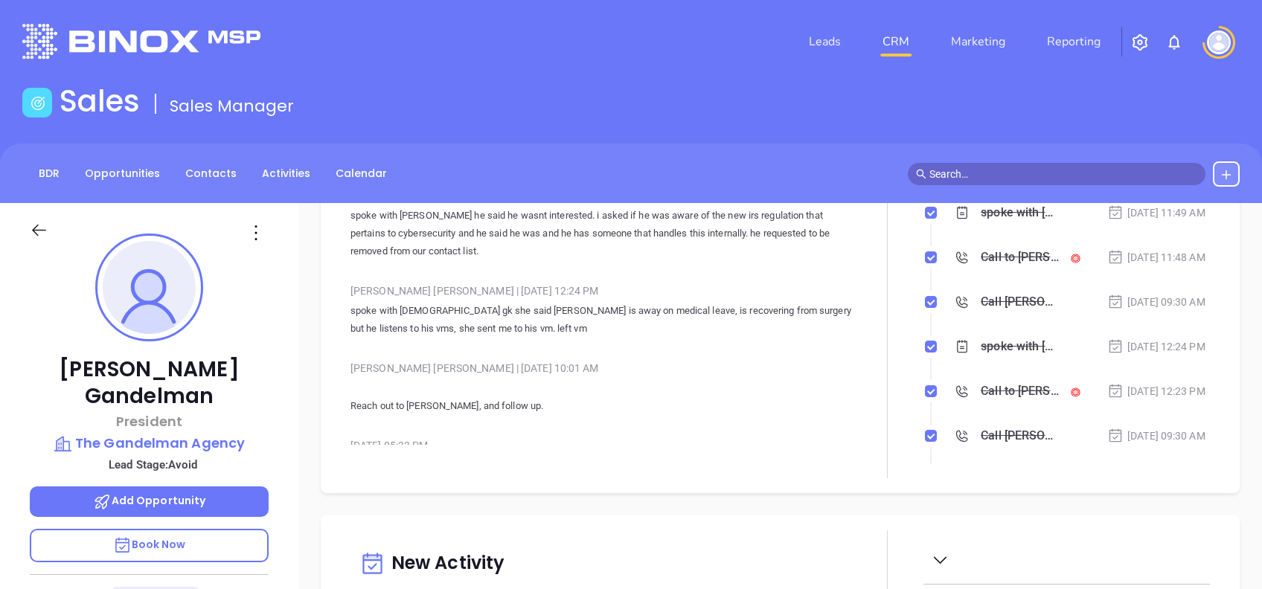
scroll to position [0, 0]
